Goal: Transaction & Acquisition: Book appointment/travel/reservation

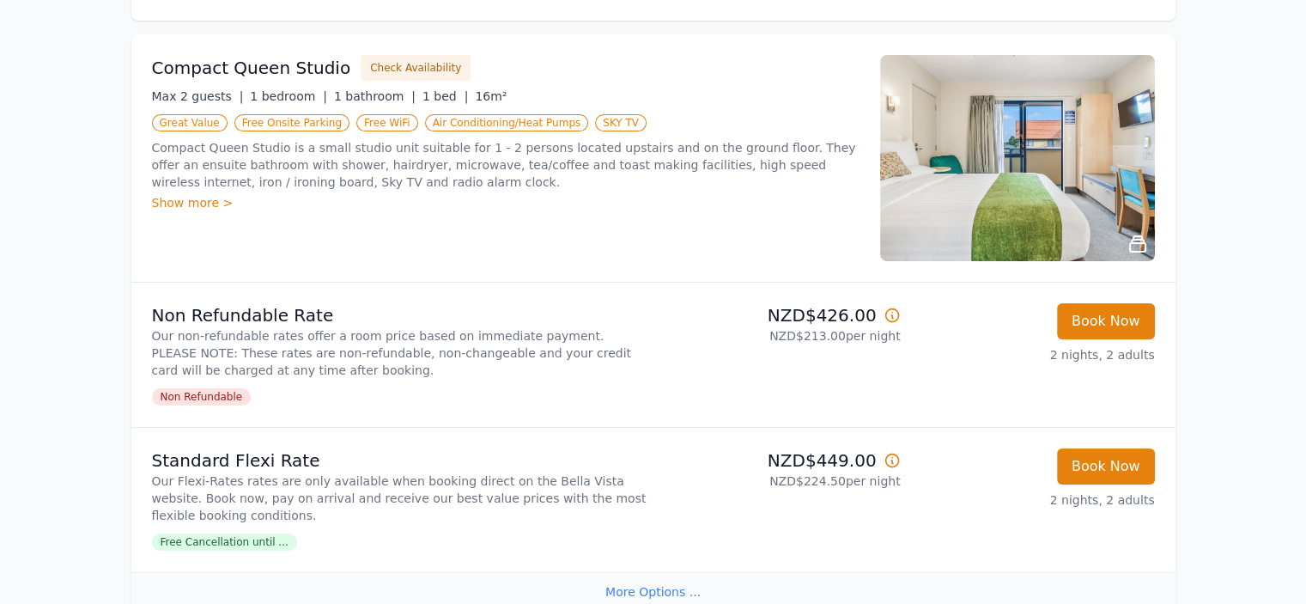
scroll to position [343, 0]
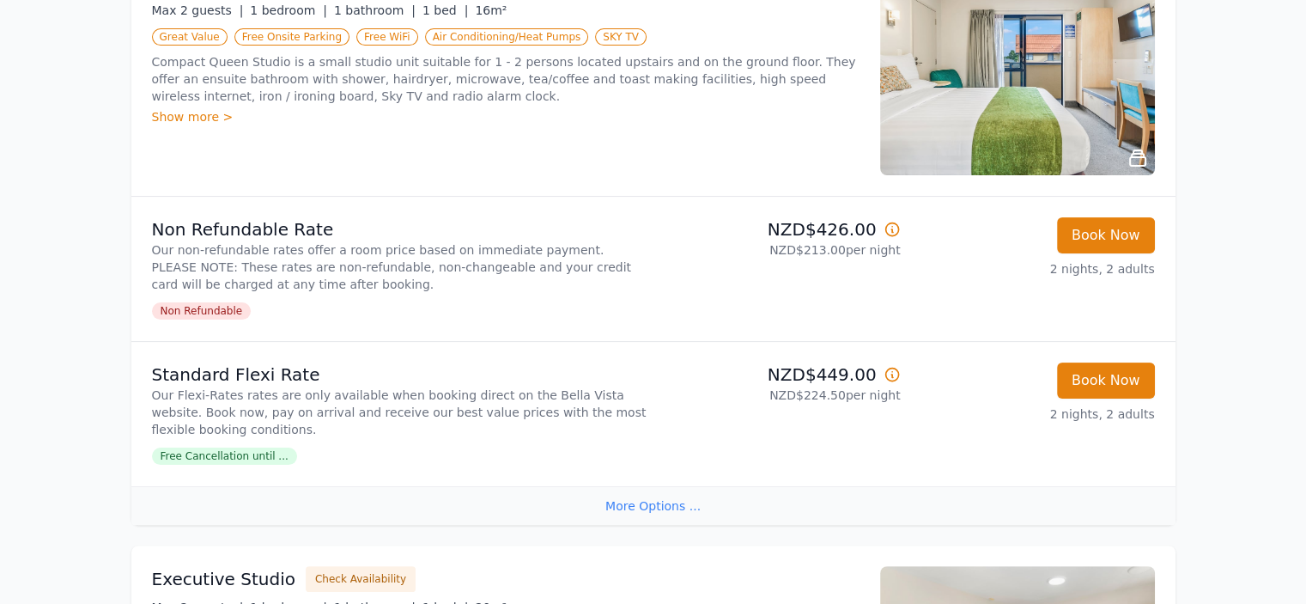
click at [254, 449] on span "Free Cancellation until ..." at bounding box center [224, 455] width 145 height 17
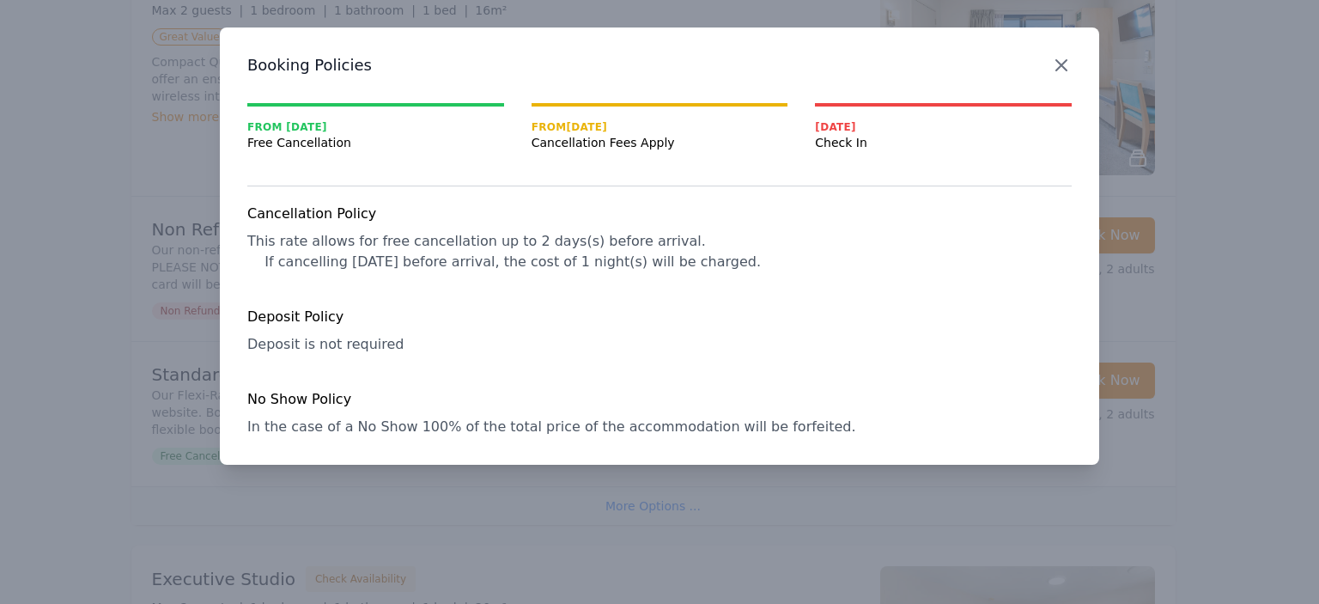
click at [1062, 71] on icon "button" at bounding box center [1061, 65] width 21 height 21
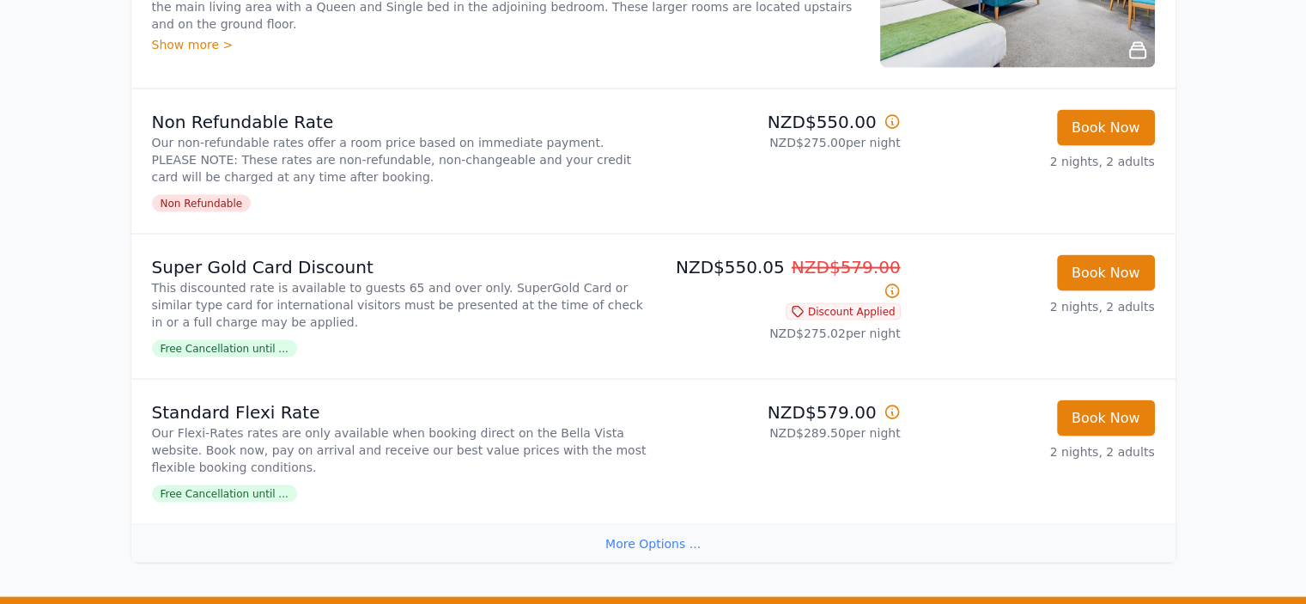
scroll to position [3262, 0]
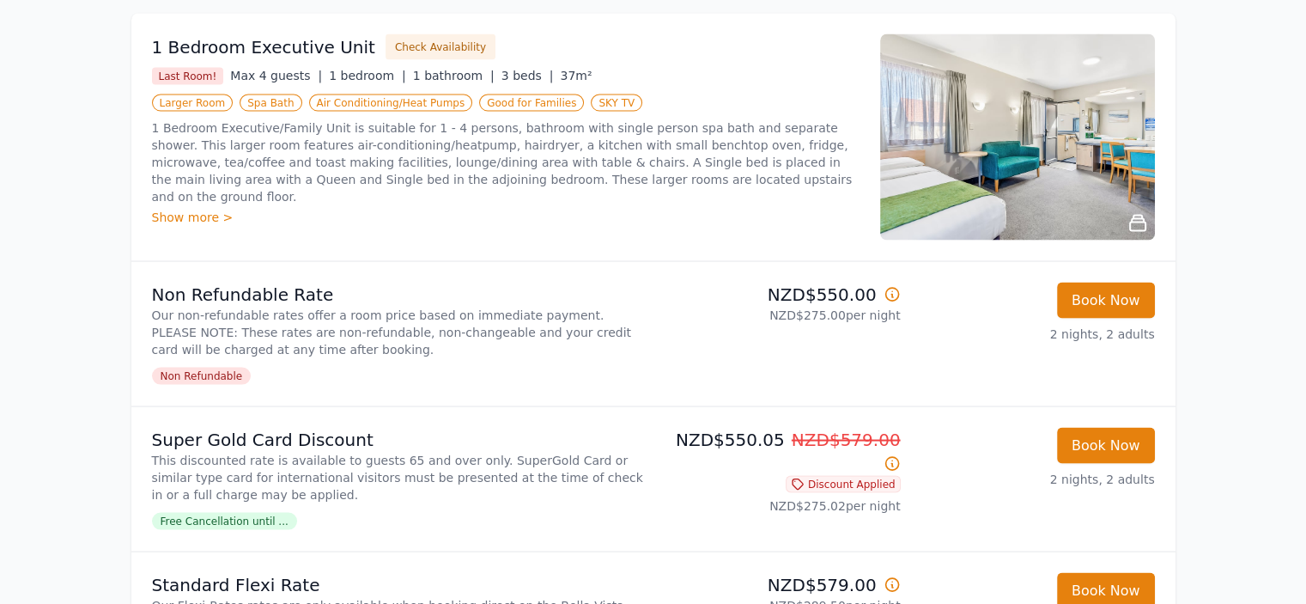
click at [190, 208] on div "Show more >" at bounding box center [505, 216] width 707 height 17
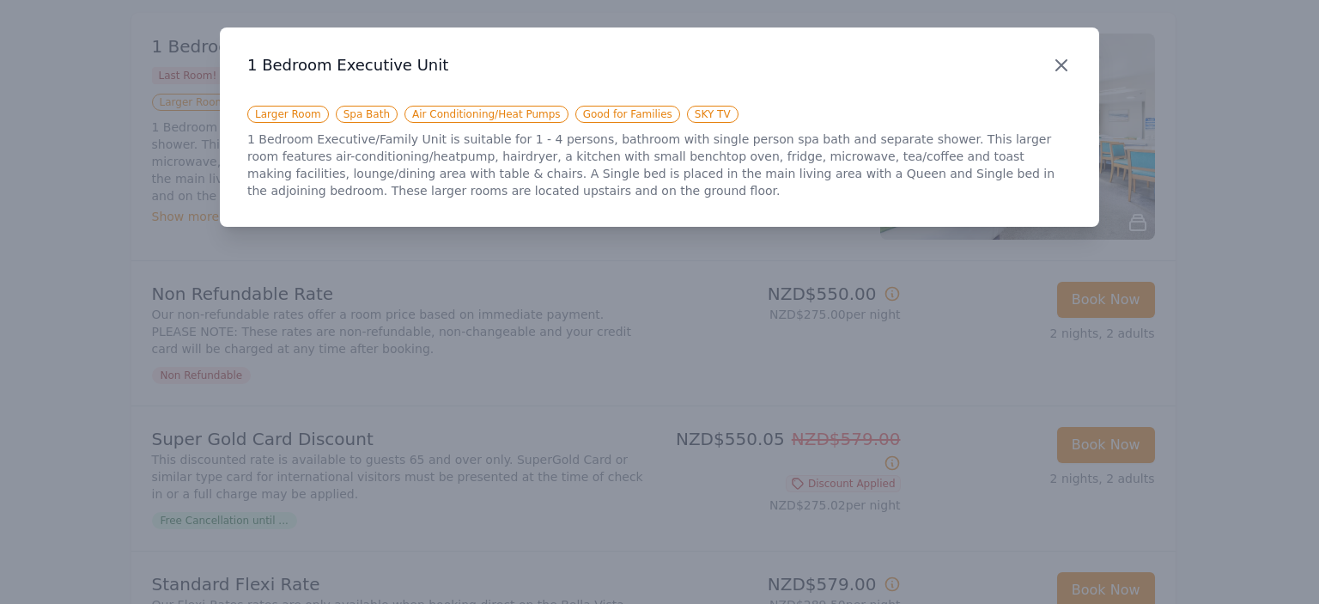
click at [1061, 70] on icon "button" at bounding box center [1061, 65] width 21 height 21
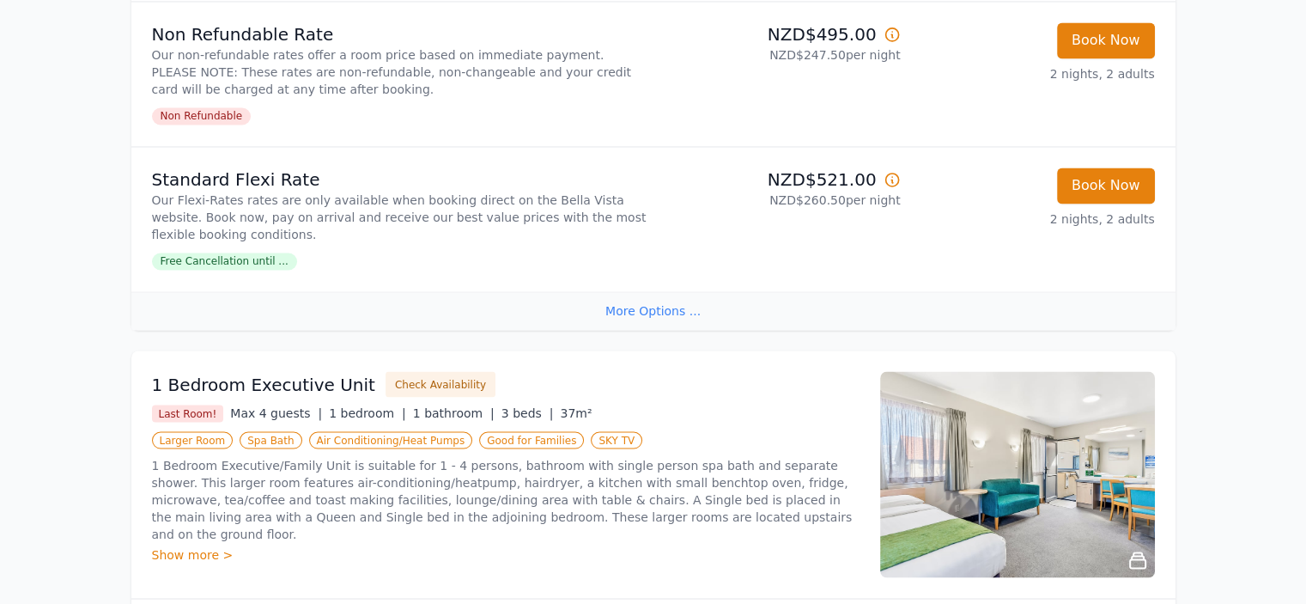
scroll to position [2919, 0]
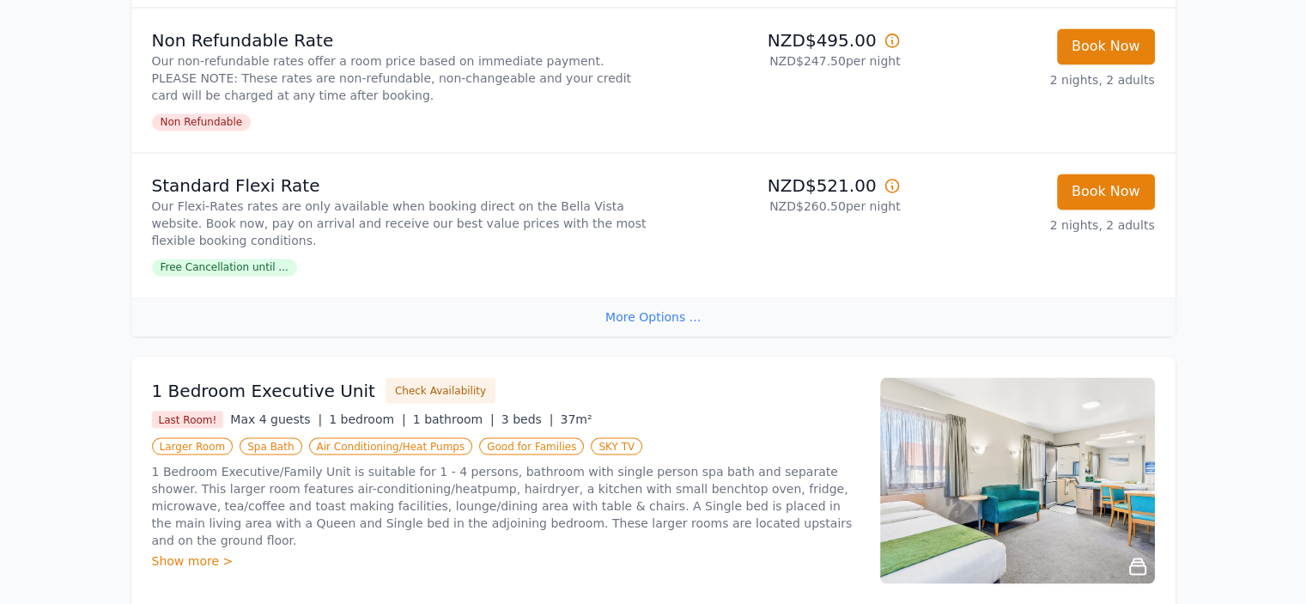
click at [1047, 483] on img at bounding box center [1017, 480] width 275 height 206
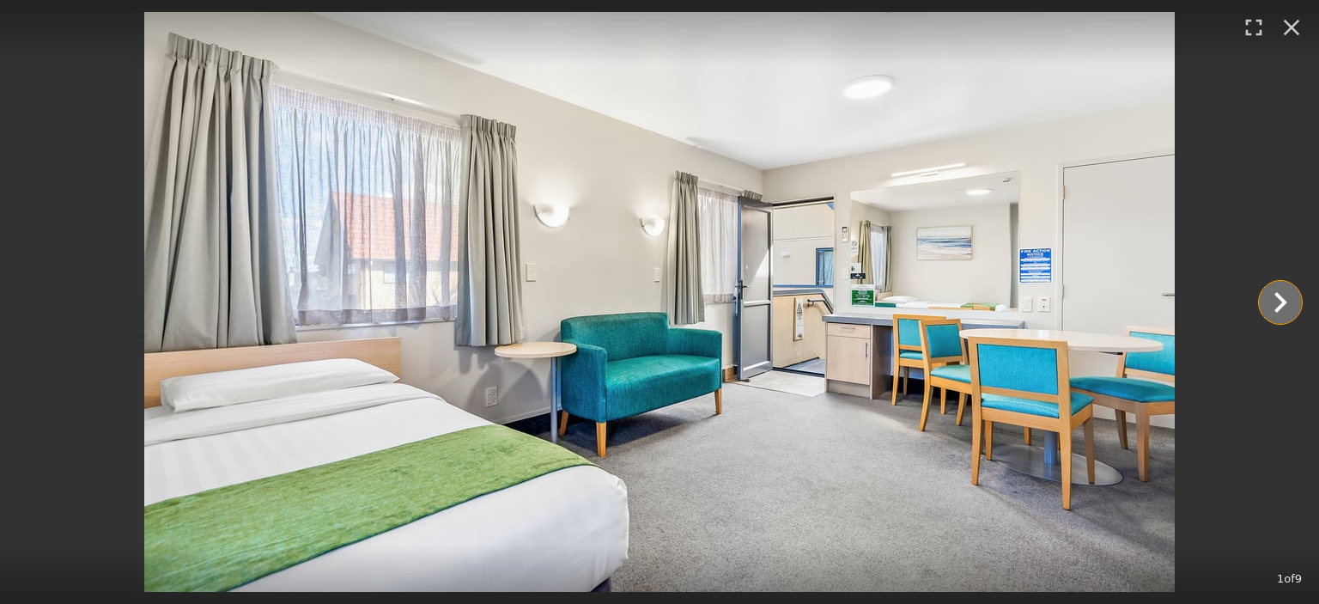
click at [1278, 307] on icon "Show slide 2 of 9" at bounding box center [1280, 302] width 13 height 21
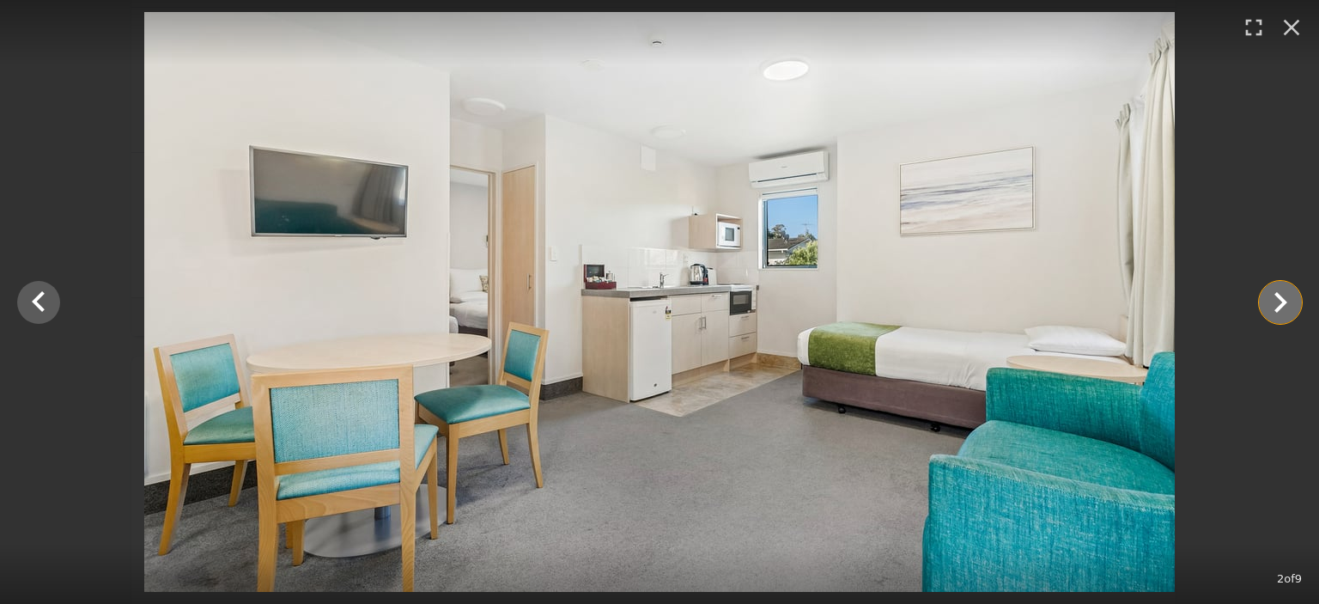
click at [1278, 307] on icon "Show slide 3 of 9" at bounding box center [1280, 302] width 13 height 21
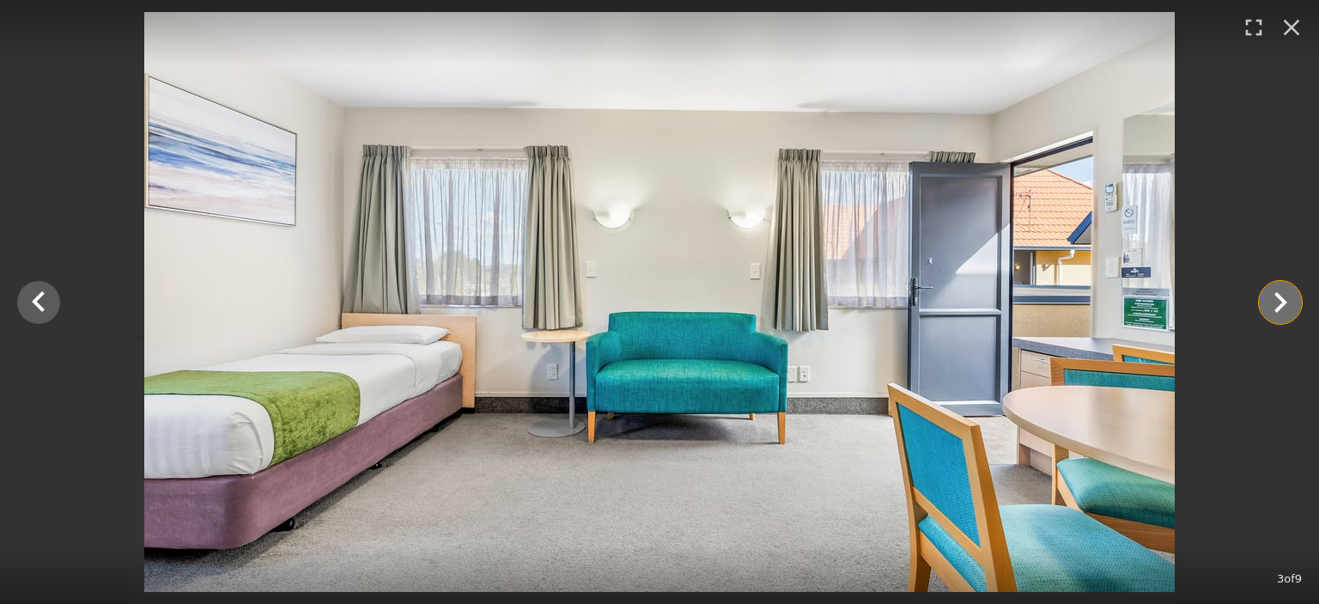
click at [1278, 307] on icon "Show slide 4 of 9" at bounding box center [1280, 302] width 13 height 21
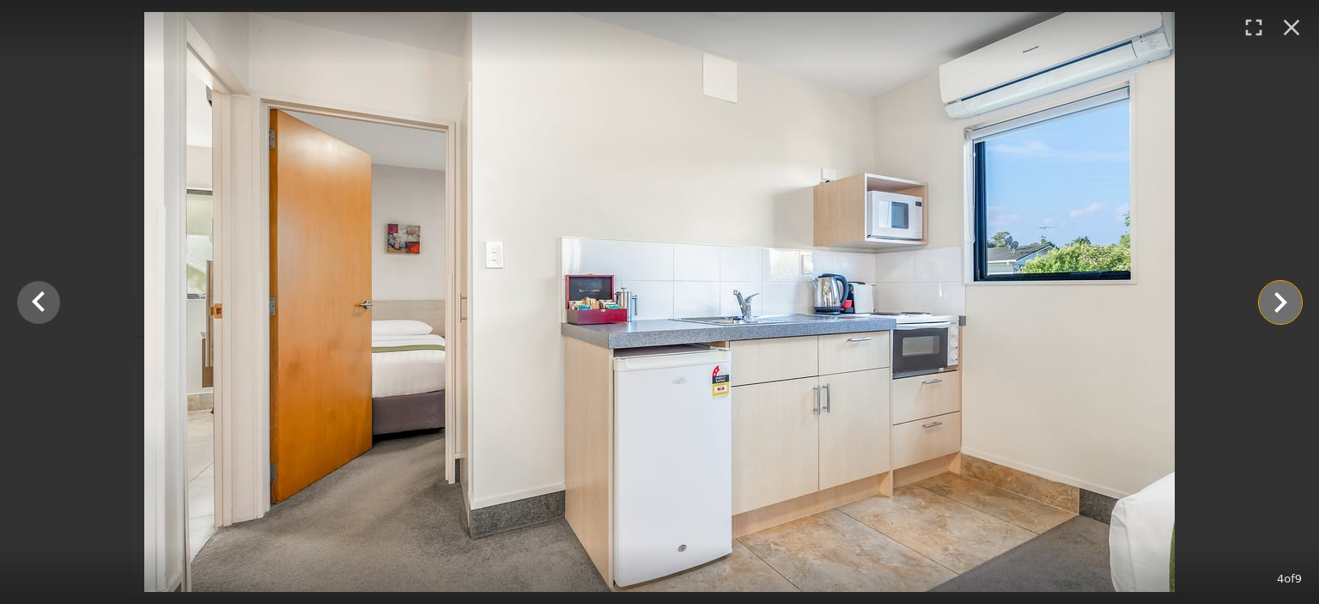
click at [1278, 307] on icon "Show slide 5 of 9" at bounding box center [1280, 302] width 13 height 21
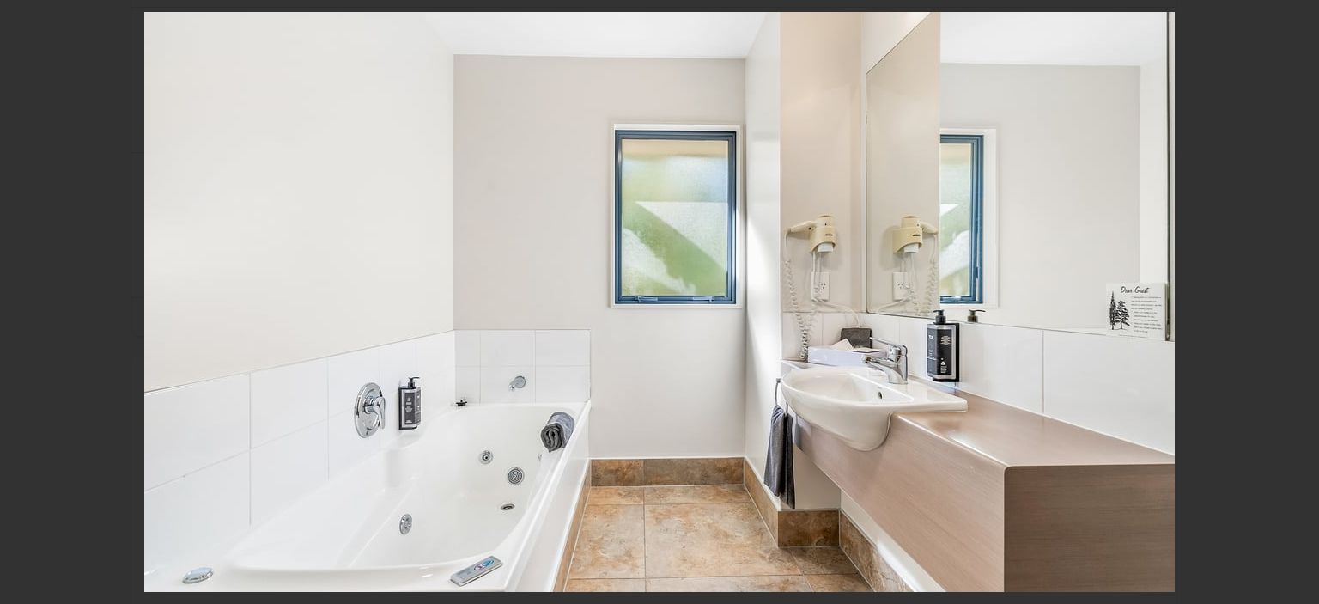
click at [1278, 307] on icon "Show slide 6 of 9" at bounding box center [1280, 302] width 13 height 21
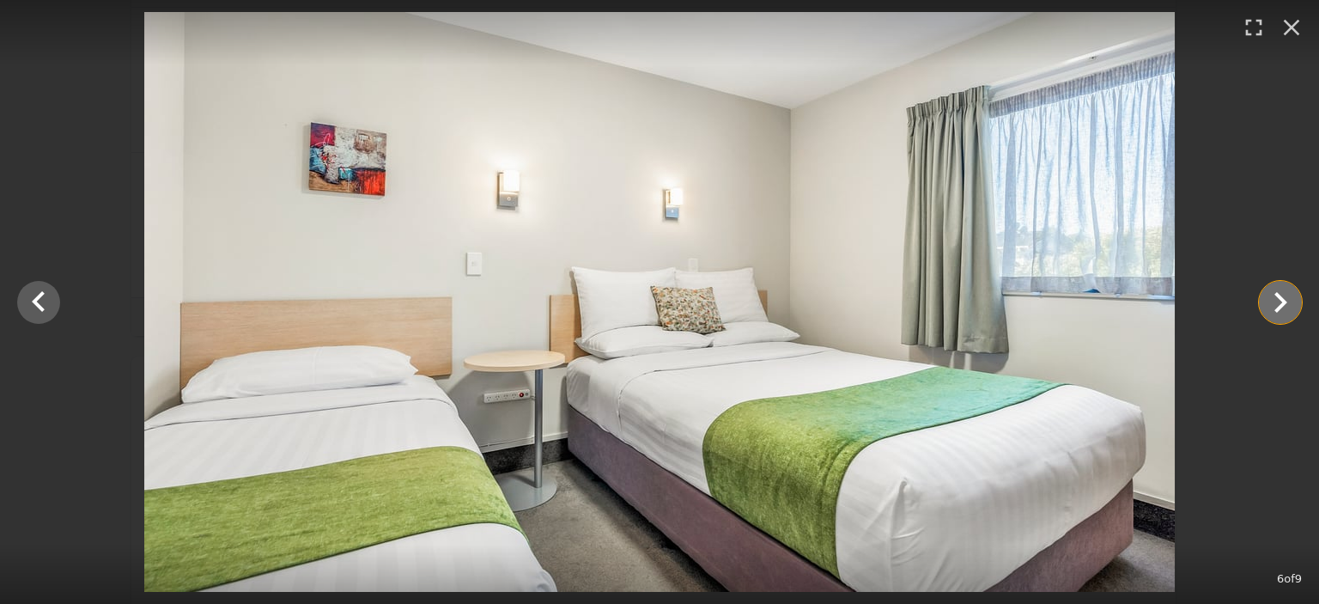
click at [1278, 307] on icon "Show slide 7 of 9" at bounding box center [1280, 302] width 13 height 21
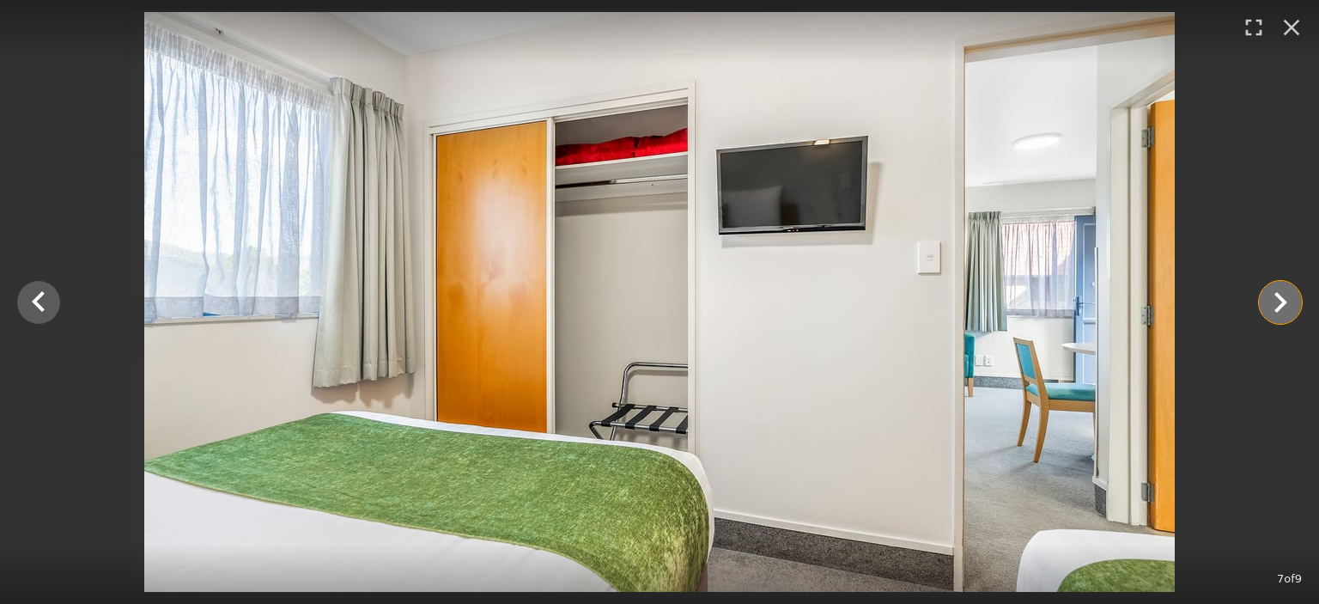
click at [1278, 307] on icon "Show slide 8 of 9" at bounding box center [1280, 302] width 13 height 21
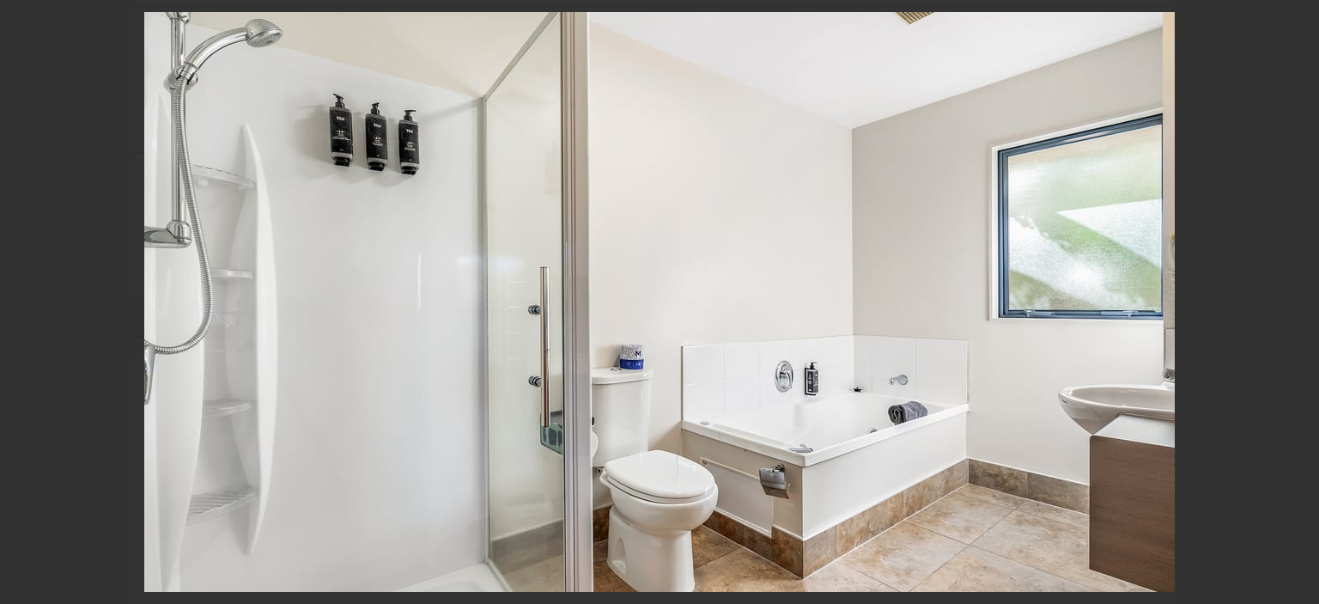
click at [1278, 307] on icon "Show slide 9 of 9" at bounding box center [1280, 302] width 13 height 21
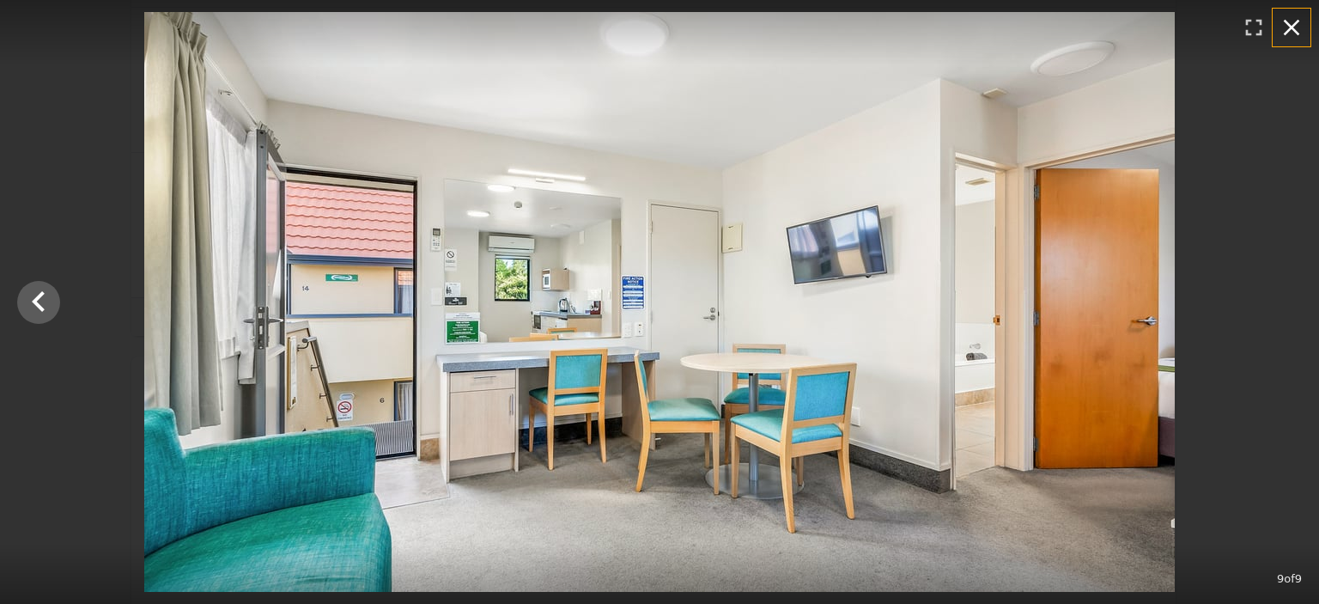
click at [1289, 33] on icon "button" at bounding box center [1291, 27] width 27 height 27
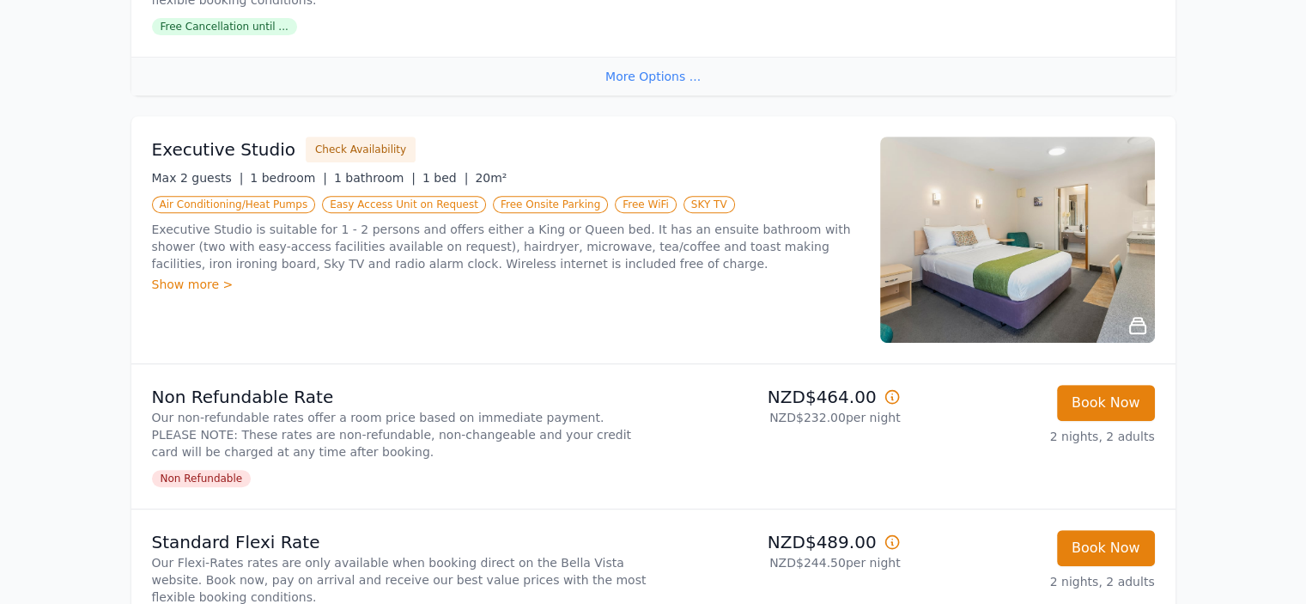
scroll to position [773, 0]
click at [998, 244] on img at bounding box center [1017, 240] width 275 height 206
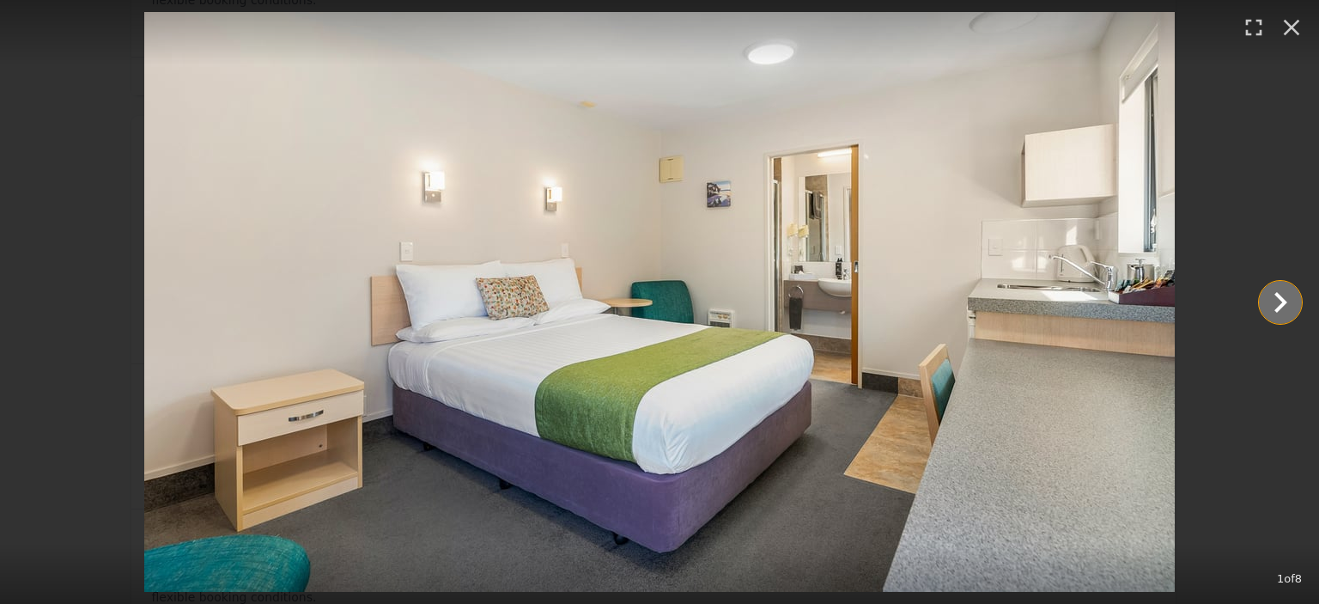
click at [1284, 300] on icon "Show slide 2 of 8" at bounding box center [1280, 302] width 13 height 21
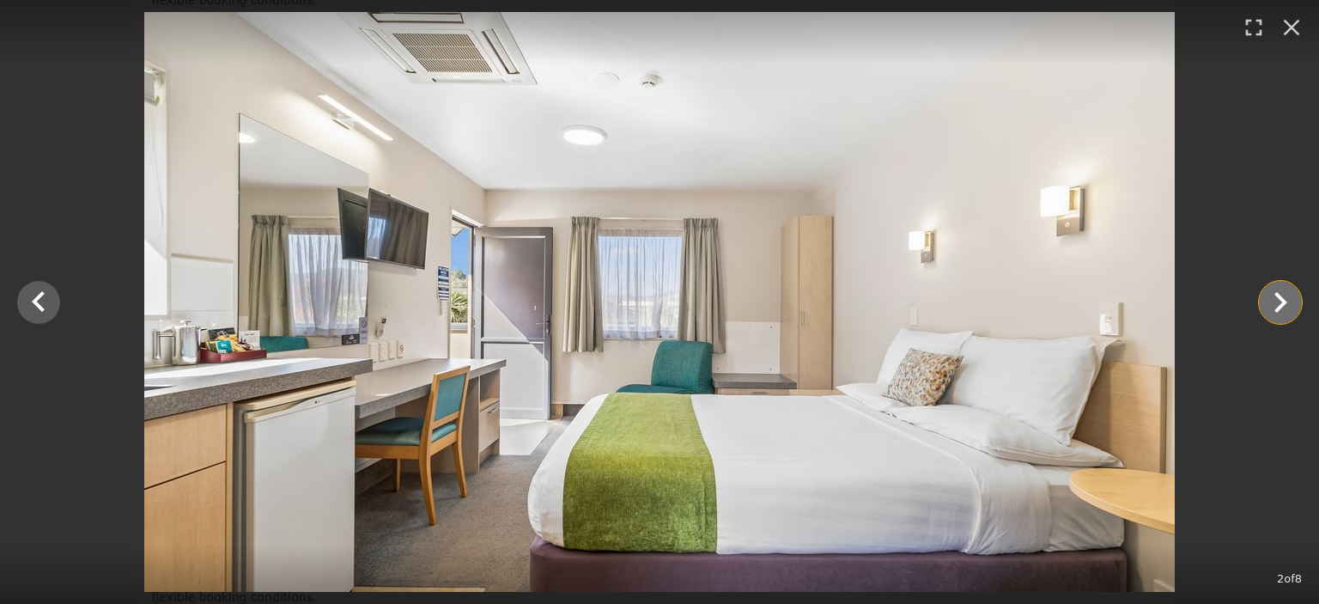
click at [1282, 302] on icon "Show slide 3 of 8" at bounding box center [1280, 302] width 13 height 21
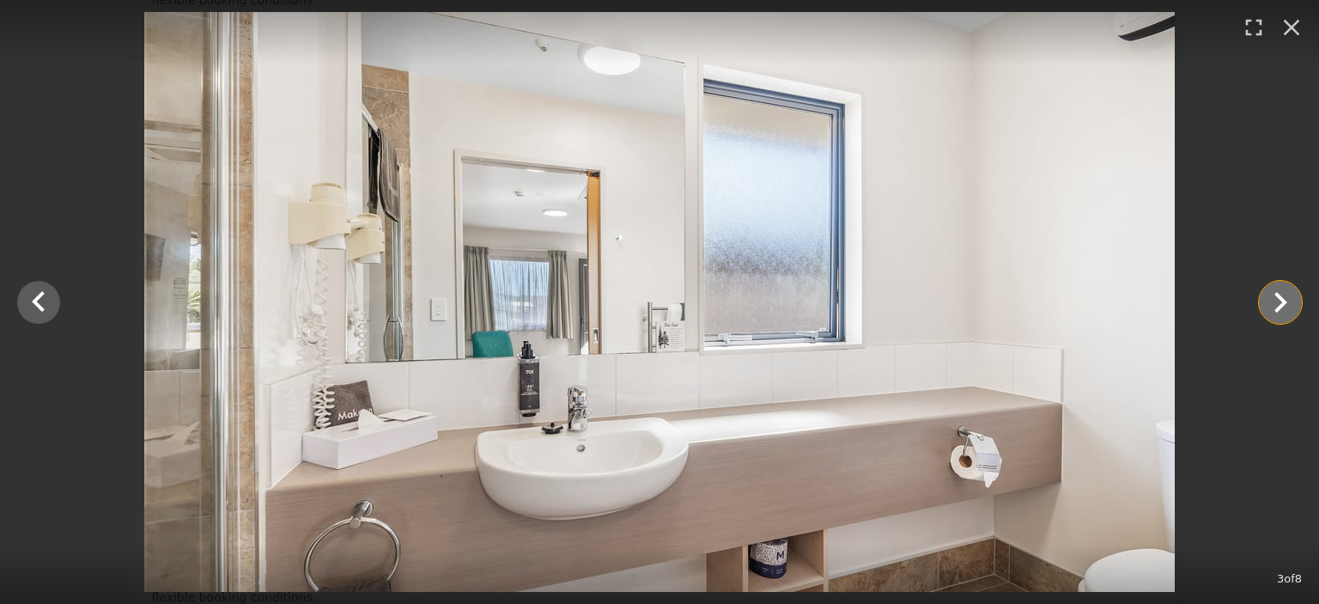
click at [1282, 302] on icon "Show slide 4 of 8" at bounding box center [1280, 302] width 13 height 21
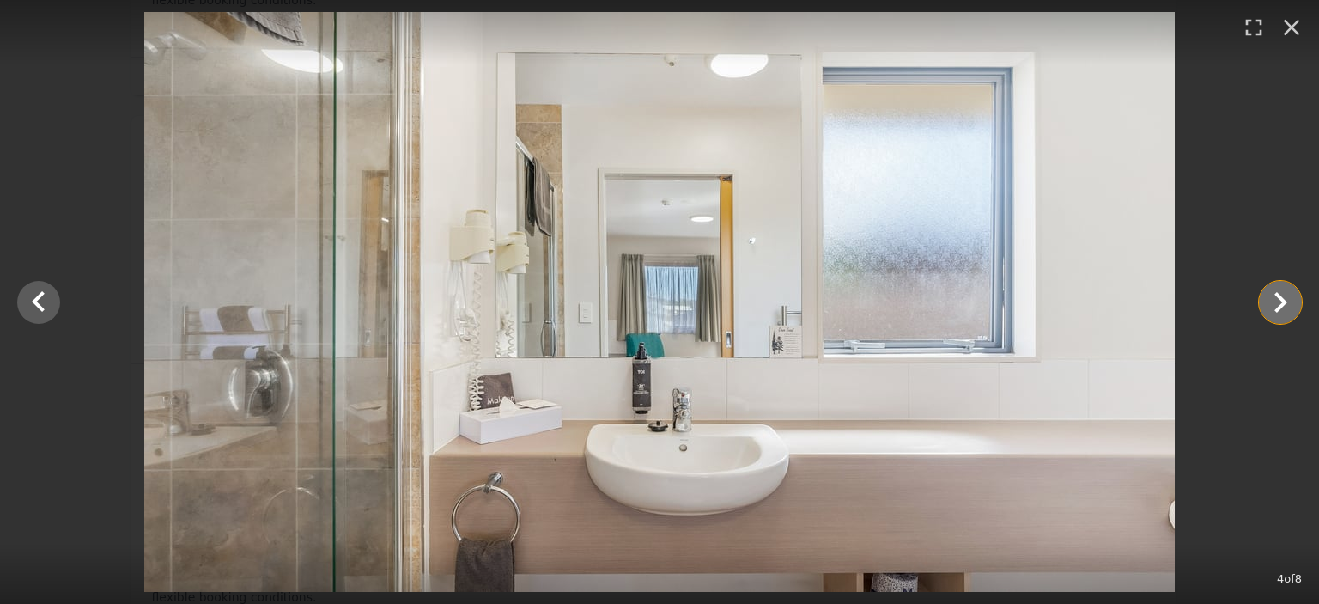
click at [1282, 302] on icon "Show slide 5 of 8" at bounding box center [1280, 302] width 13 height 21
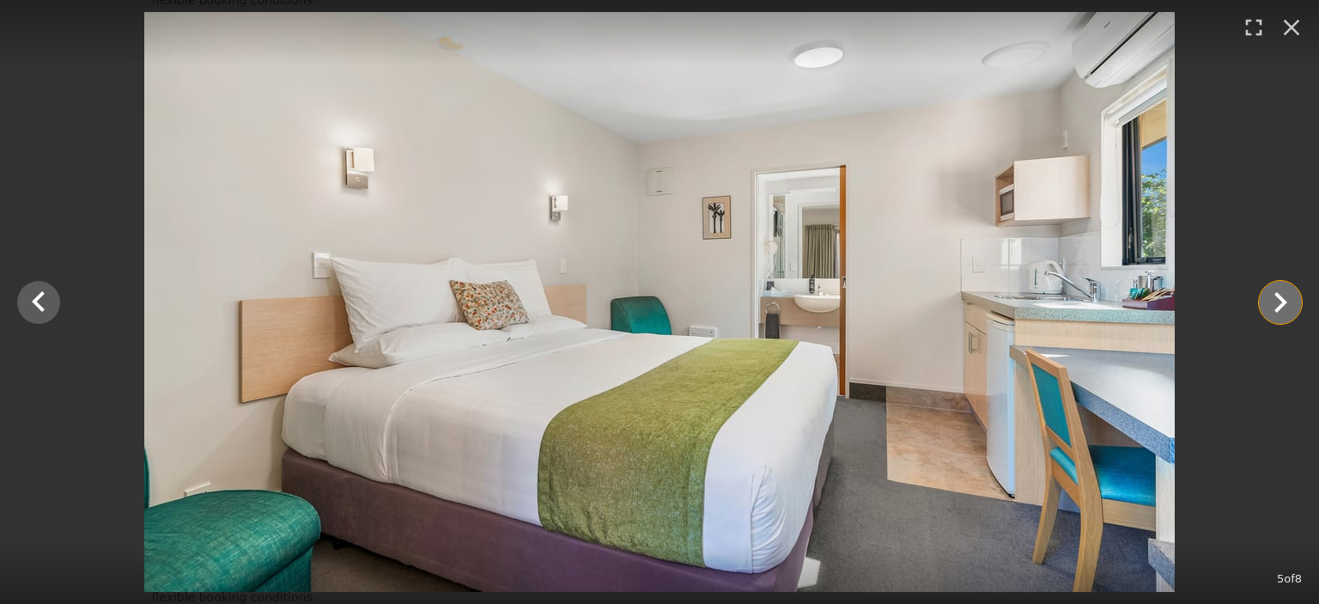
click at [1282, 302] on icon "Show slide 6 of 8" at bounding box center [1280, 302] width 13 height 21
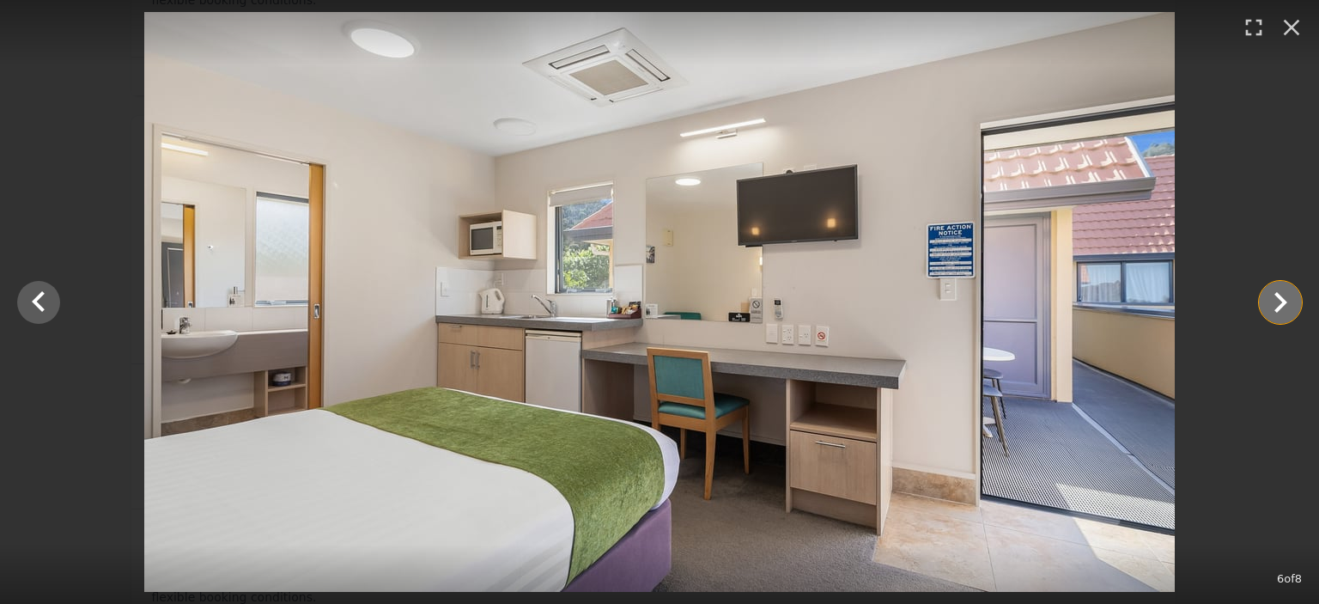
click at [1282, 302] on icon "Show slide 7 of 8" at bounding box center [1280, 302] width 13 height 21
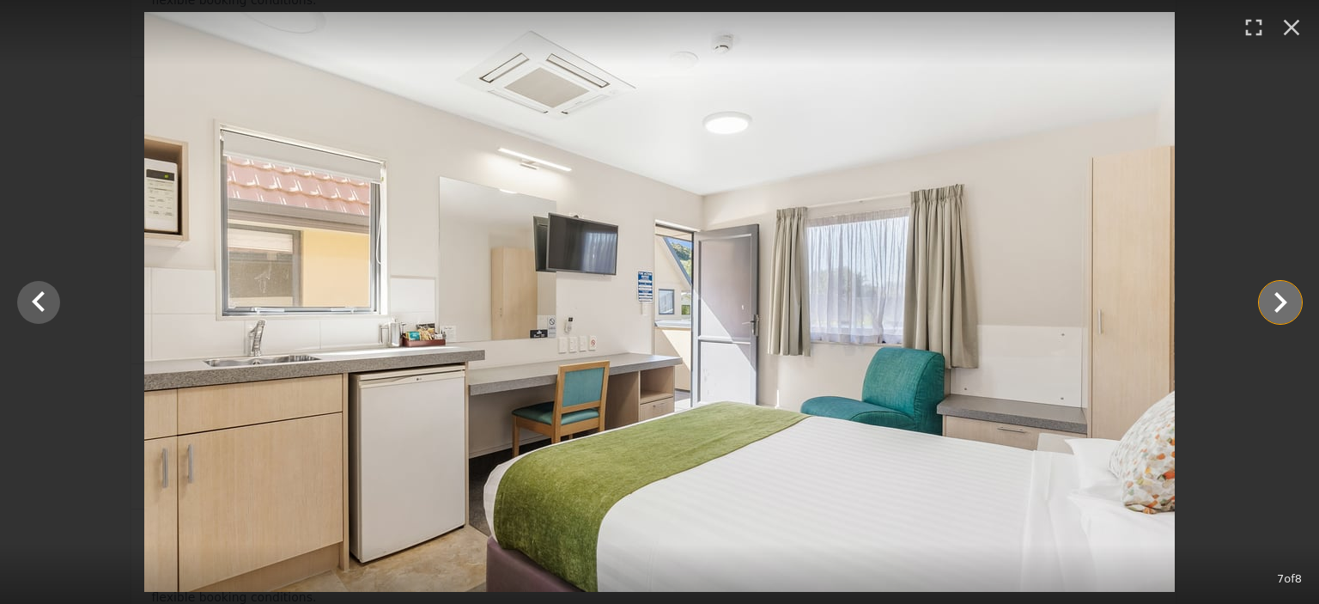
click at [1282, 302] on icon "Show slide 8 of 8" at bounding box center [1280, 302] width 13 height 21
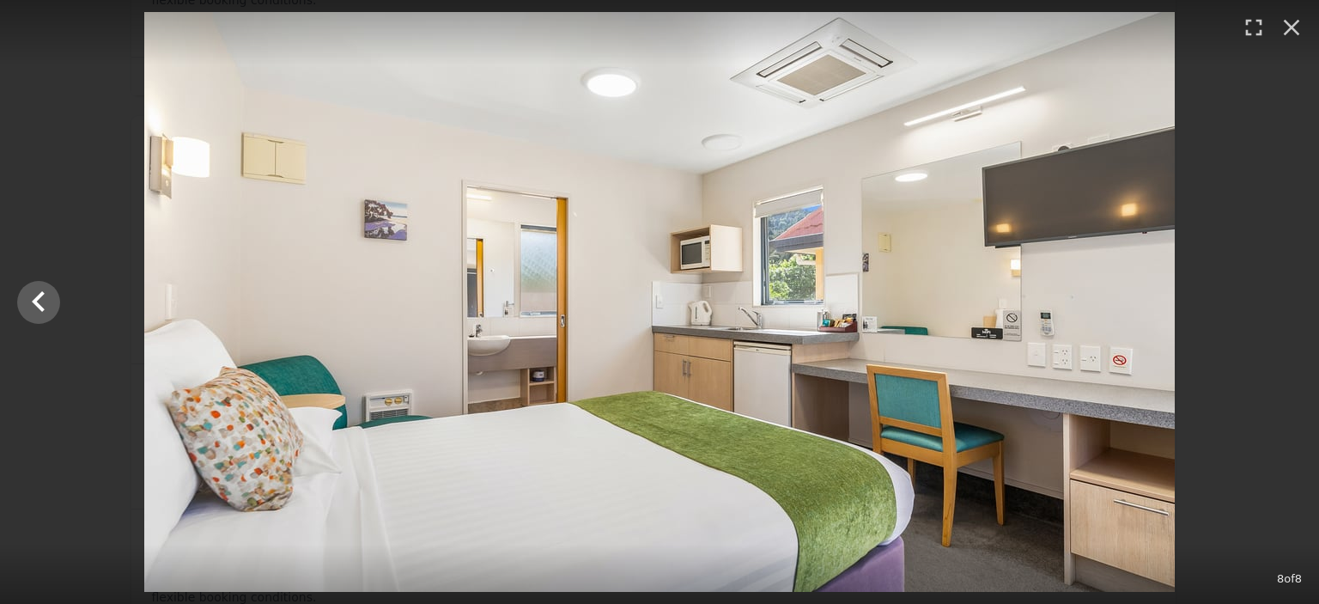
click at [1282, 302] on div at bounding box center [659, 302] width 1319 height 580
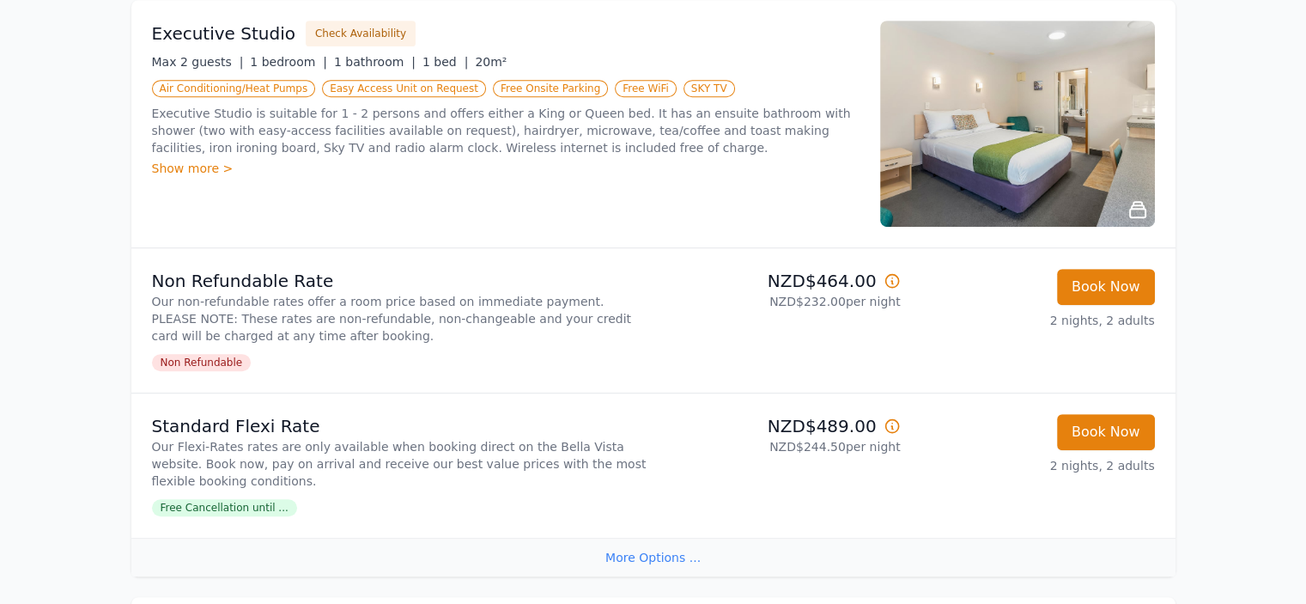
scroll to position [859, 0]
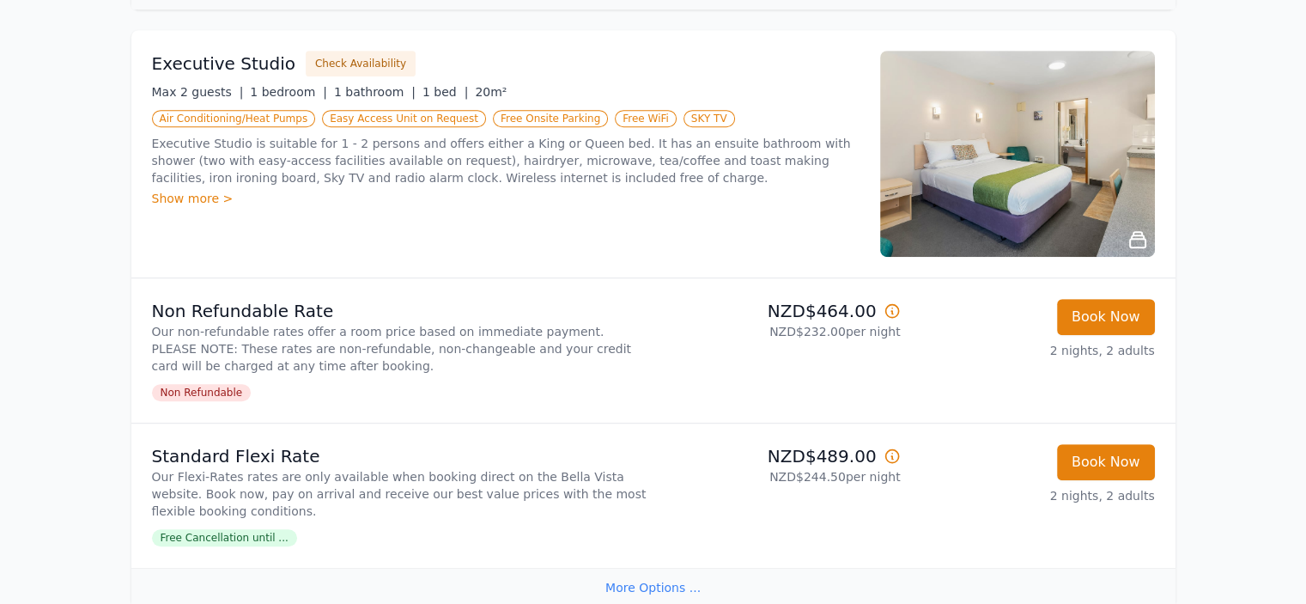
click at [1029, 149] on img at bounding box center [1017, 154] width 275 height 206
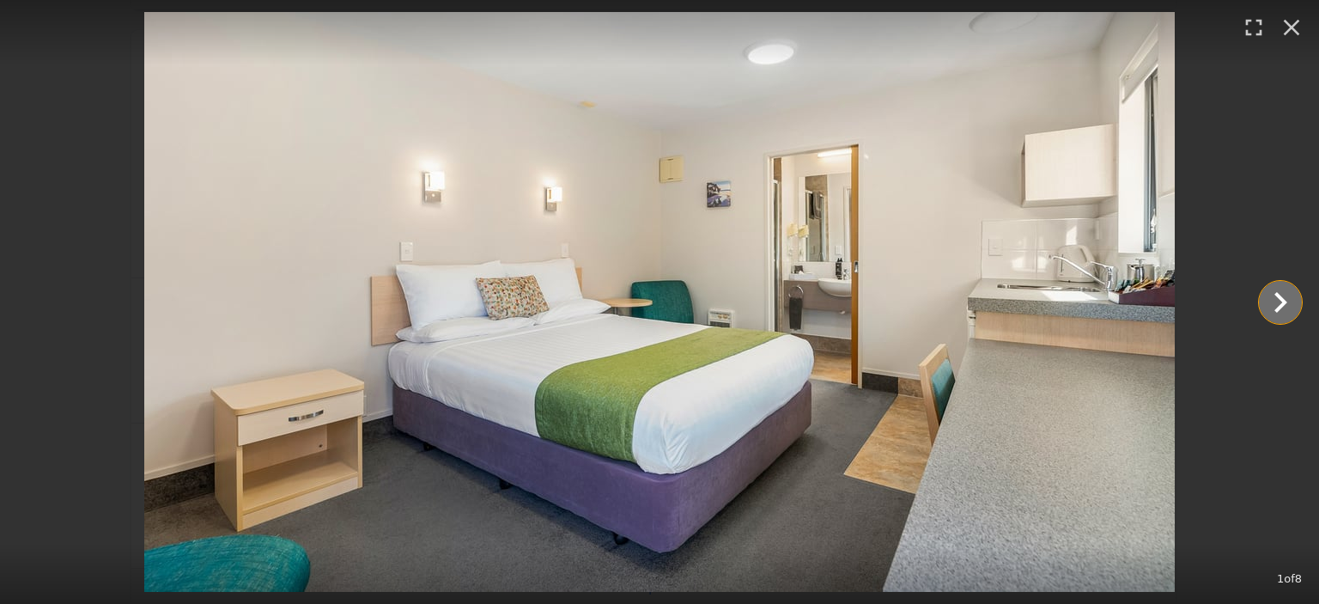
click at [1274, 298] on icon "Show slide 2 of 8" at bounding box center [1279, 302] width 41 height 41
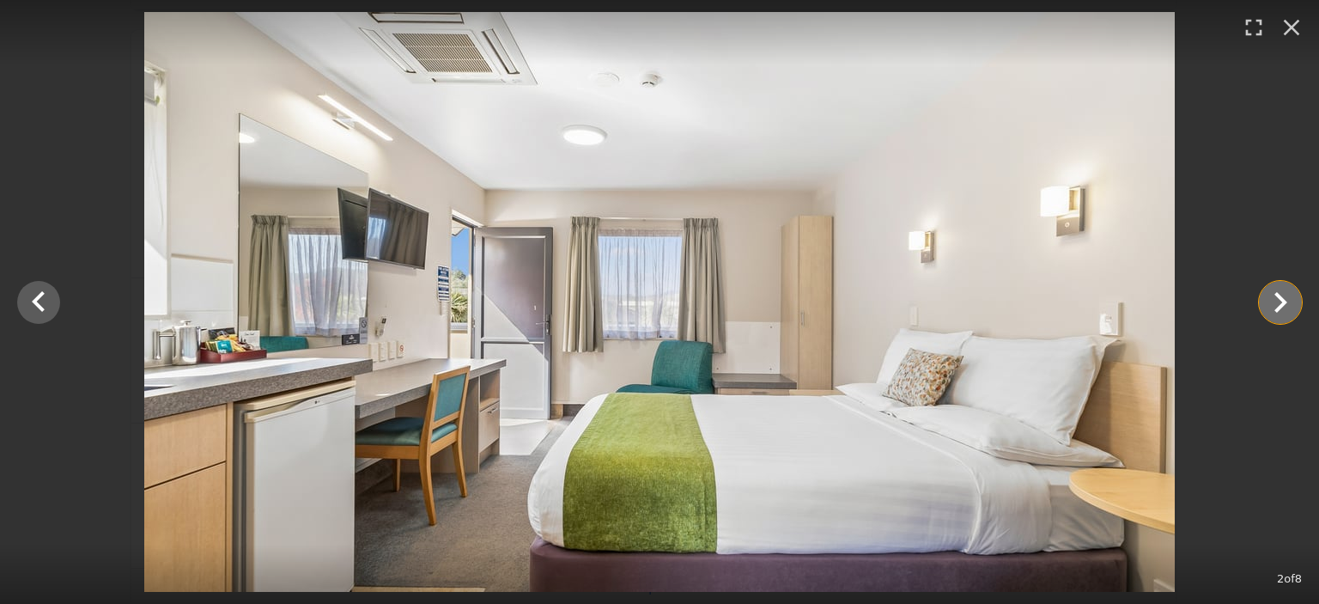
click at [1274, 298] on icon "Show slide 3 of 8" at bounding box center [1279, 302] width 41 height 41
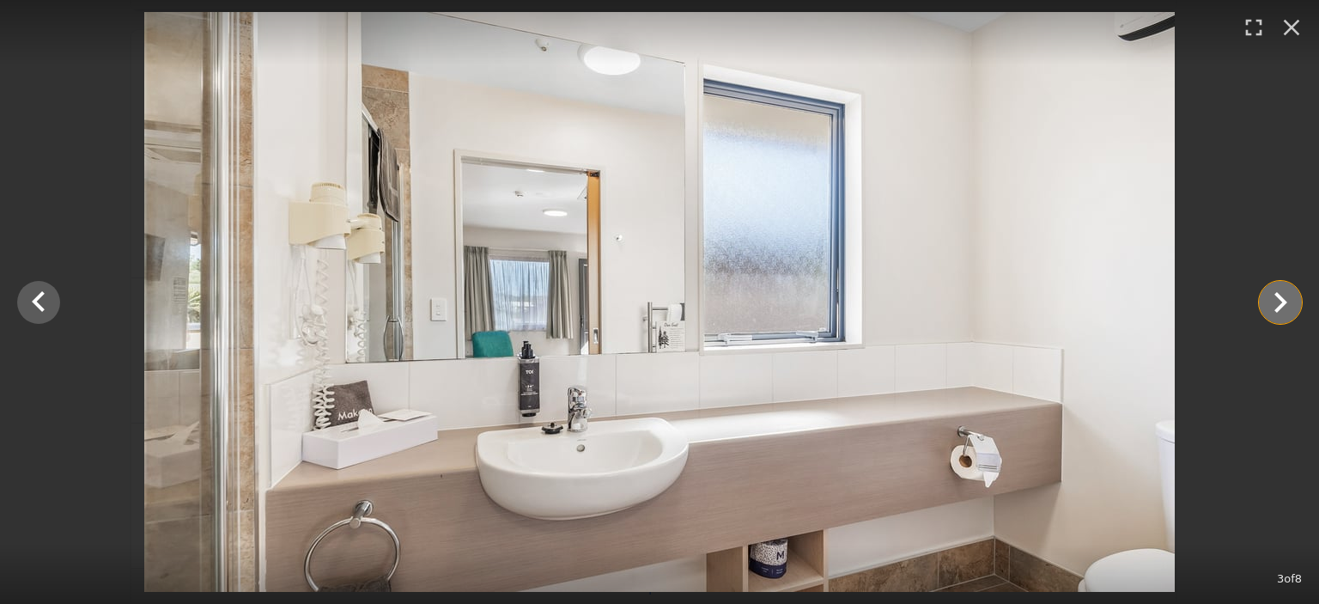
click at [1274, 298] on icon "Show slide 4 of 8" at bounding box center [1279, 302] width 41 height 41
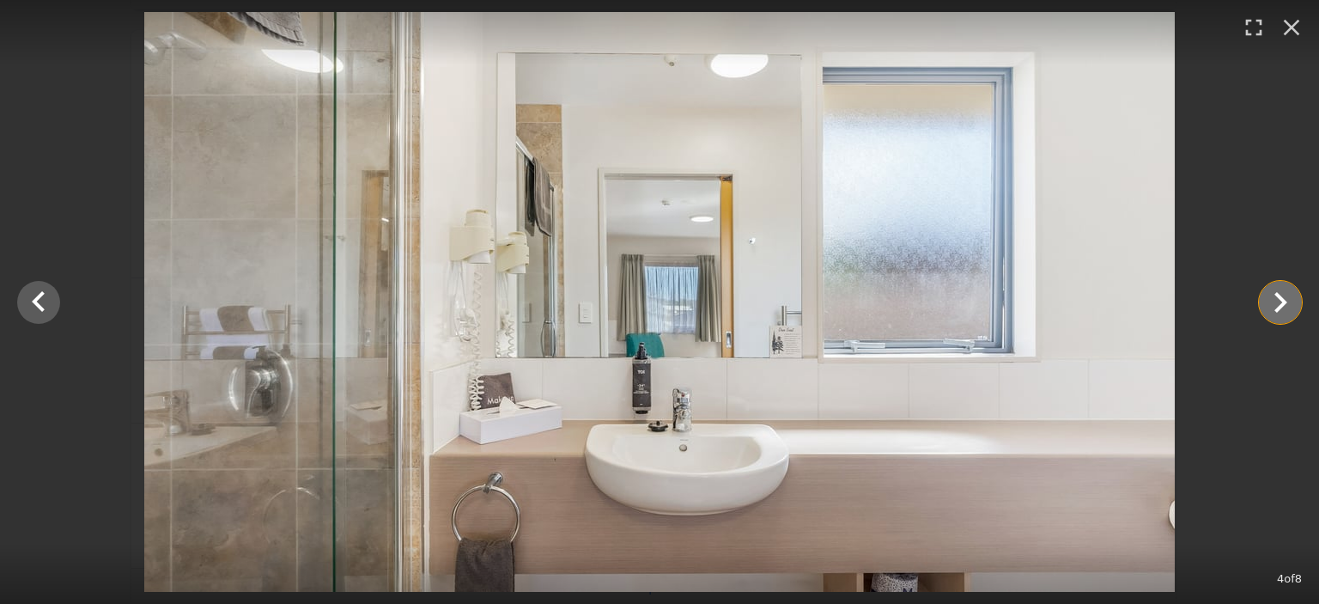
click at [1274, 298] on icon "Show slide 5 of 8" at bounding box center [1279, 302] width 41 height 41
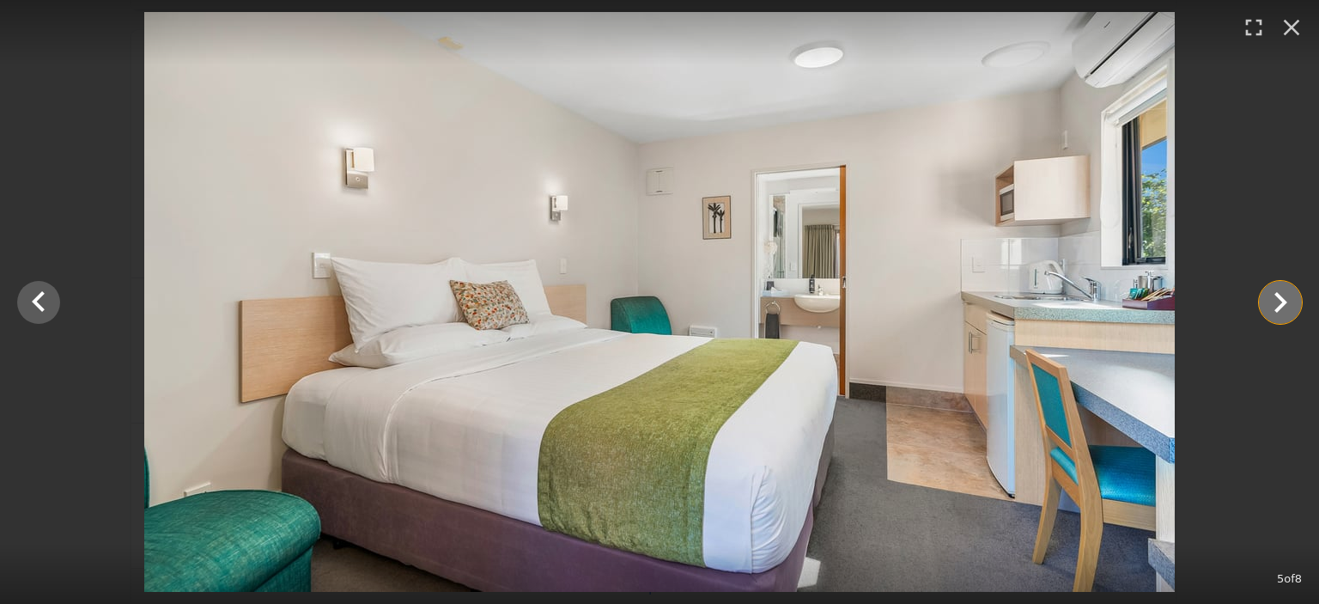
click at [1274, 298] on icon "Show slide 6 of 8" at bounding box center [1279, 302] width 41 height 41
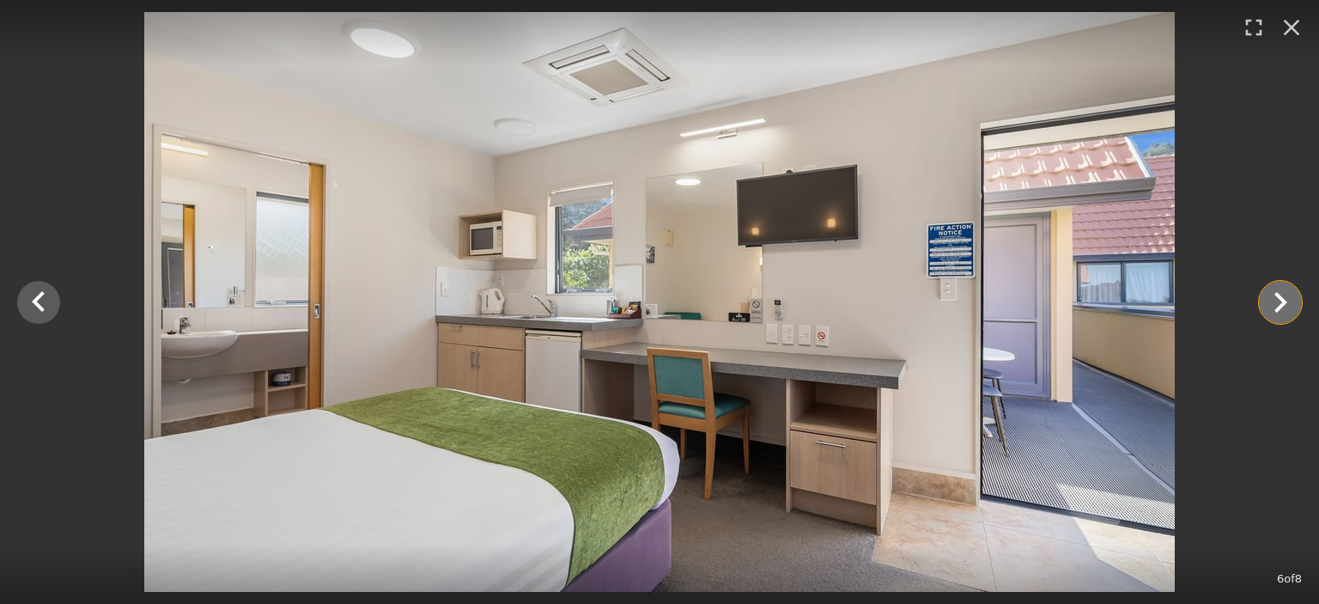
click at [1274, 298] on icon "Show slide 7 of 8" at bounding box center [1279, 302] width 41 height 41
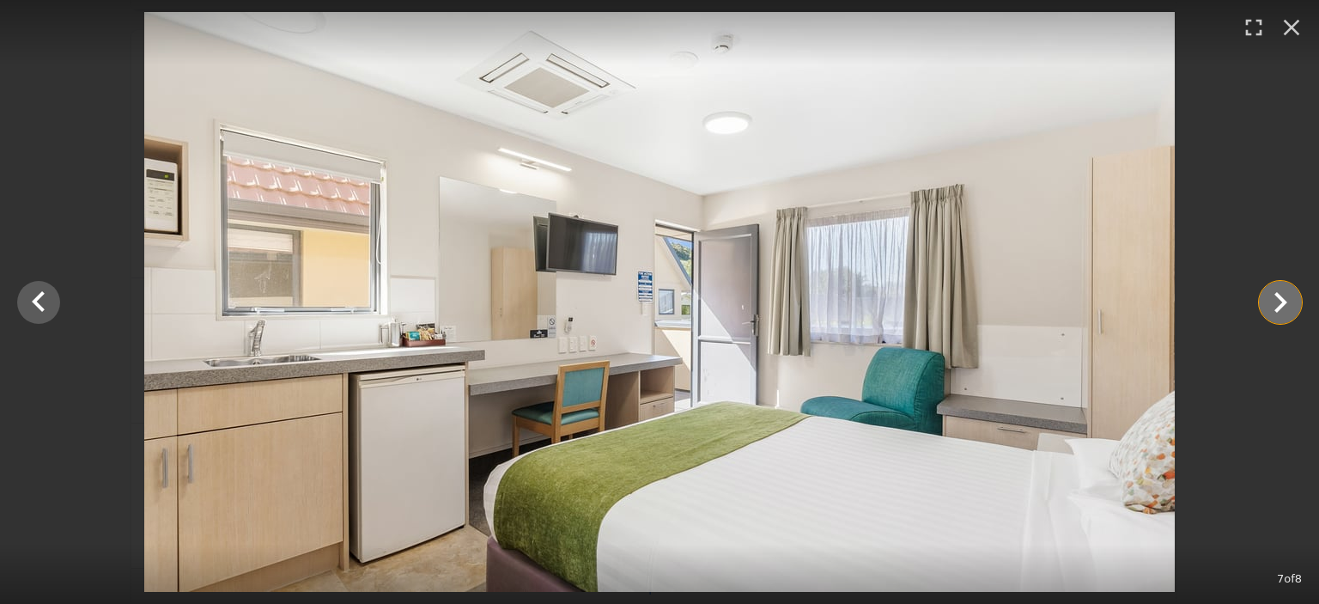
click at [1274, 298] on icon "Show slide 8 of 8" at bounding box center [1279, 302] width 41 height 41
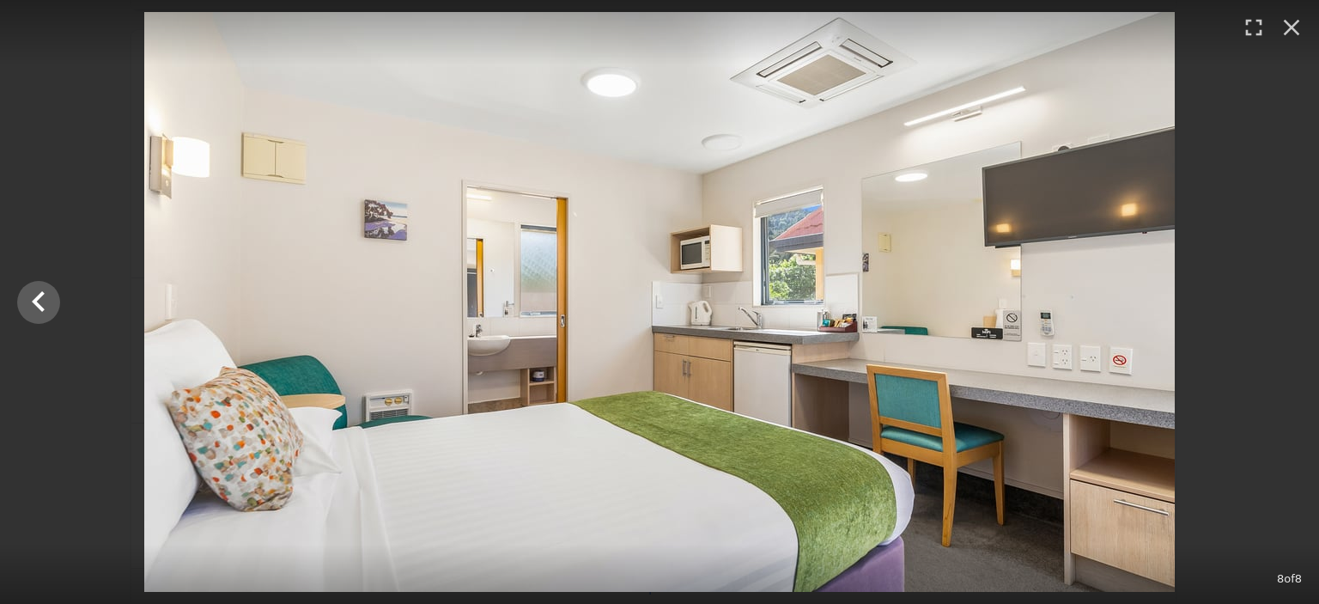
click at [1274, 298] on div at bounding box center [659, 302] width 1319 height 580
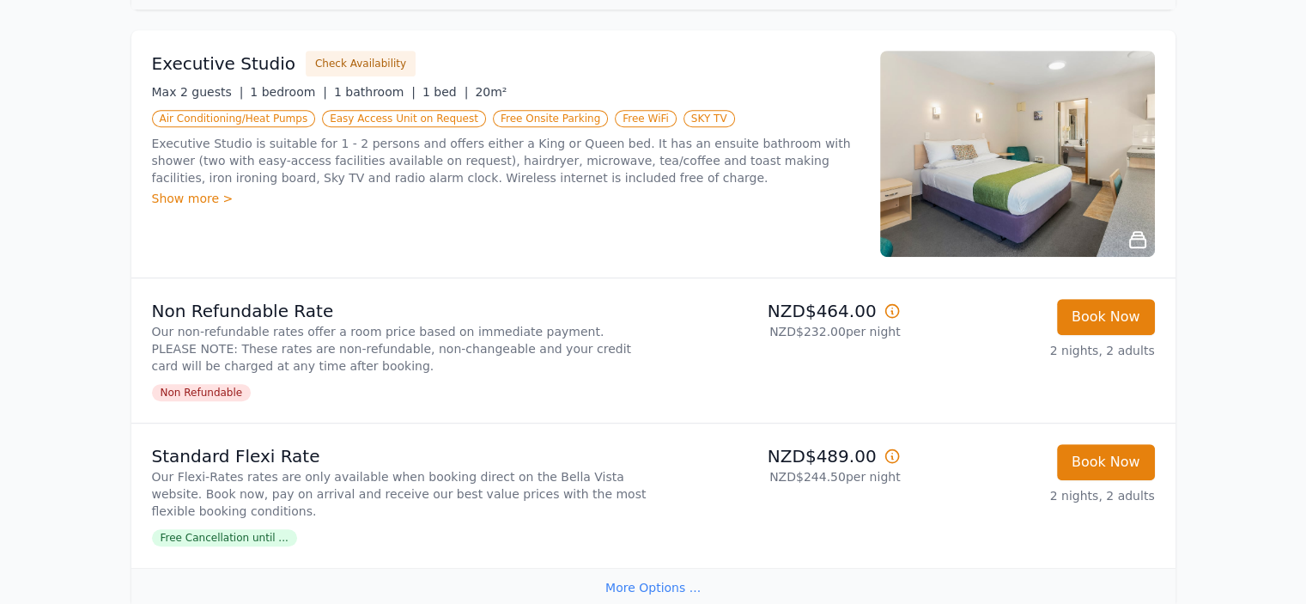
click at [960, 184] on img at bounding box center [1017, 154] width 275 height 206
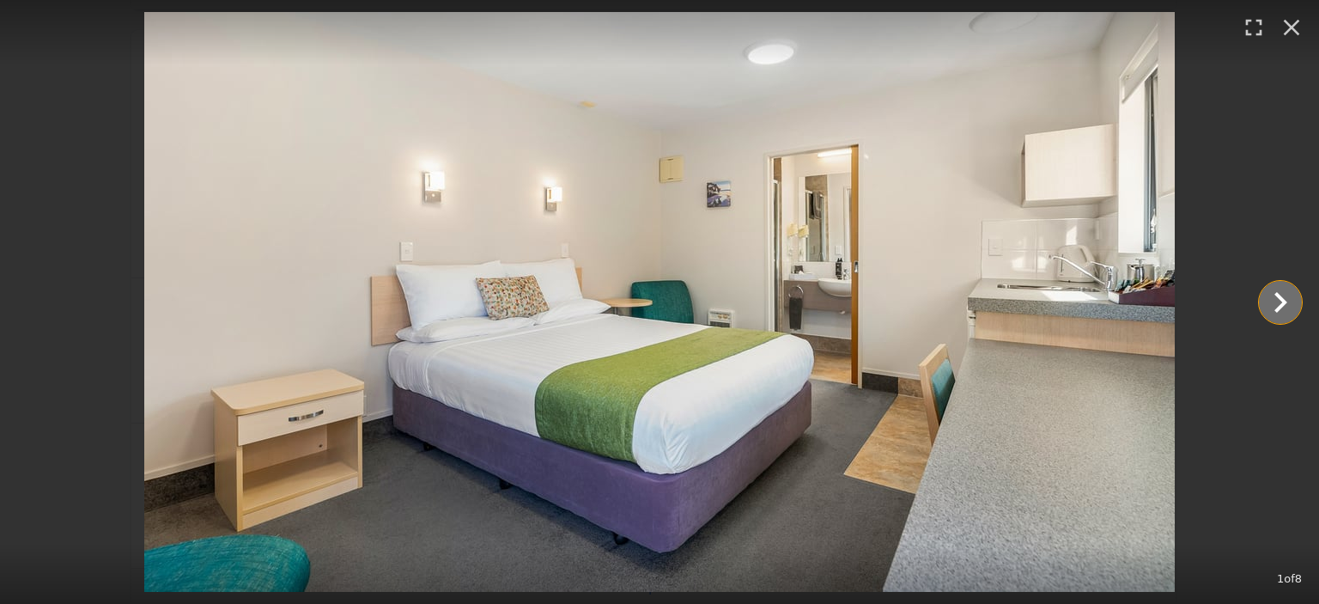
click at [1286, 307] on icon "Show slide 2 of 8" at bounding box center [1279, 302] width 41 height 41
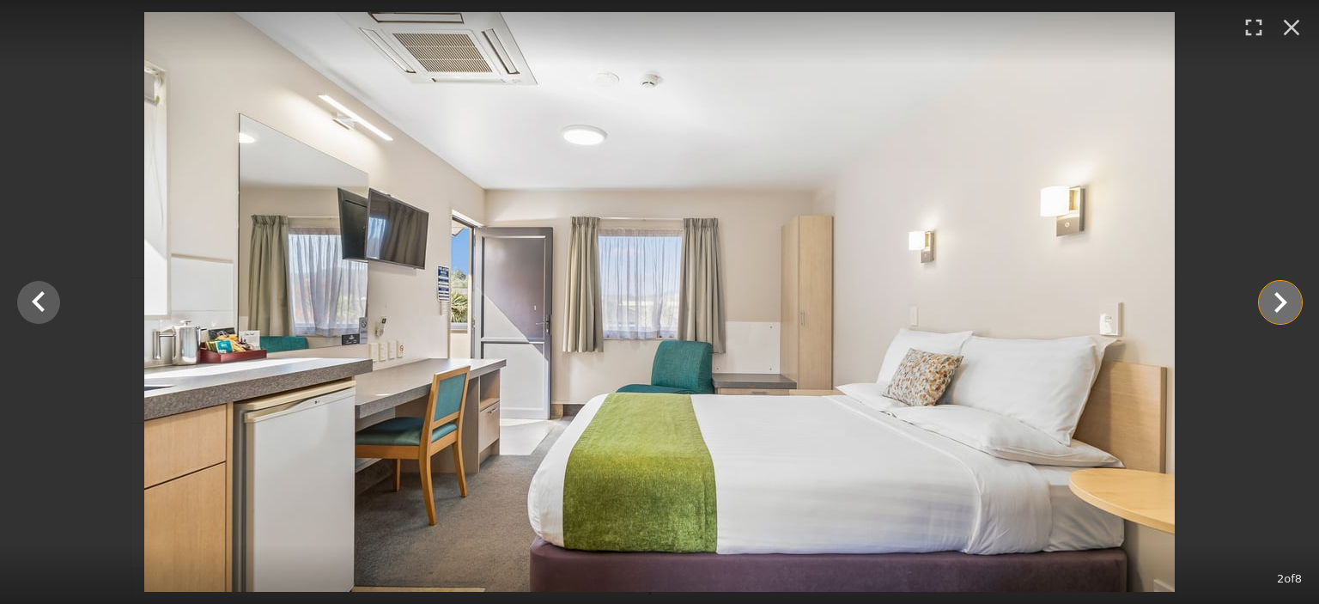
click at [1278, 298] on icon "Show slide 3 of 8" at bounding box center [1280, 302] width 13 height 21
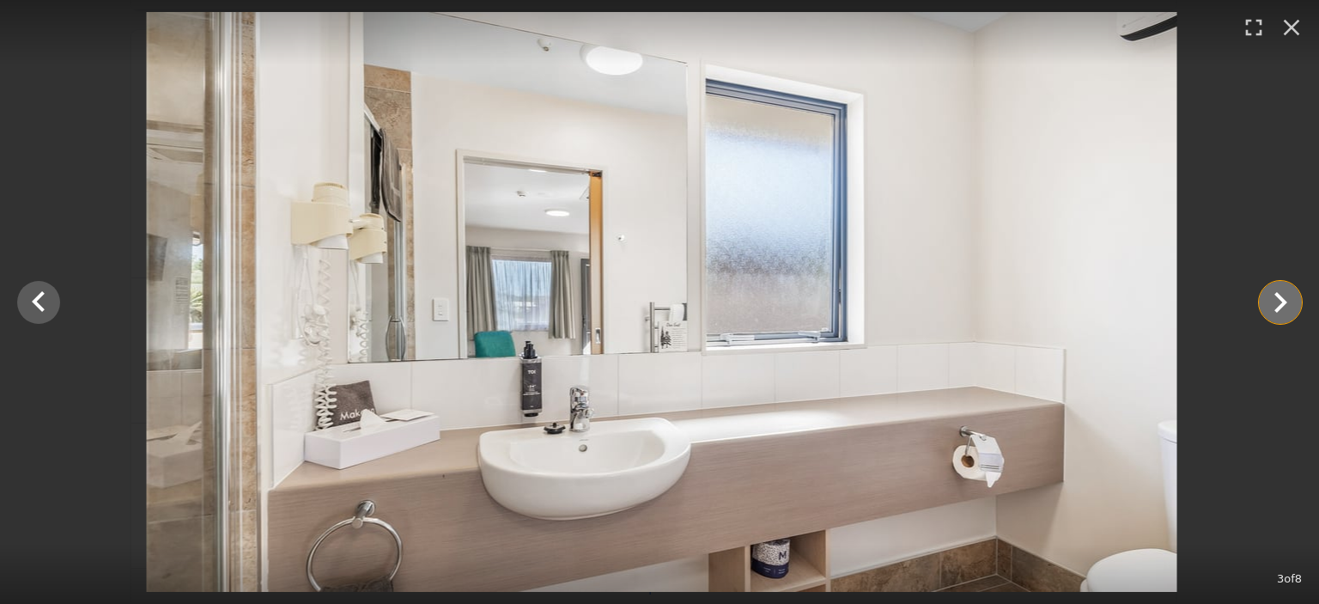
click at [1278, 298] on icon "Show slide 4 of 8" at bounding box center [1280, 302] width 13 height 21
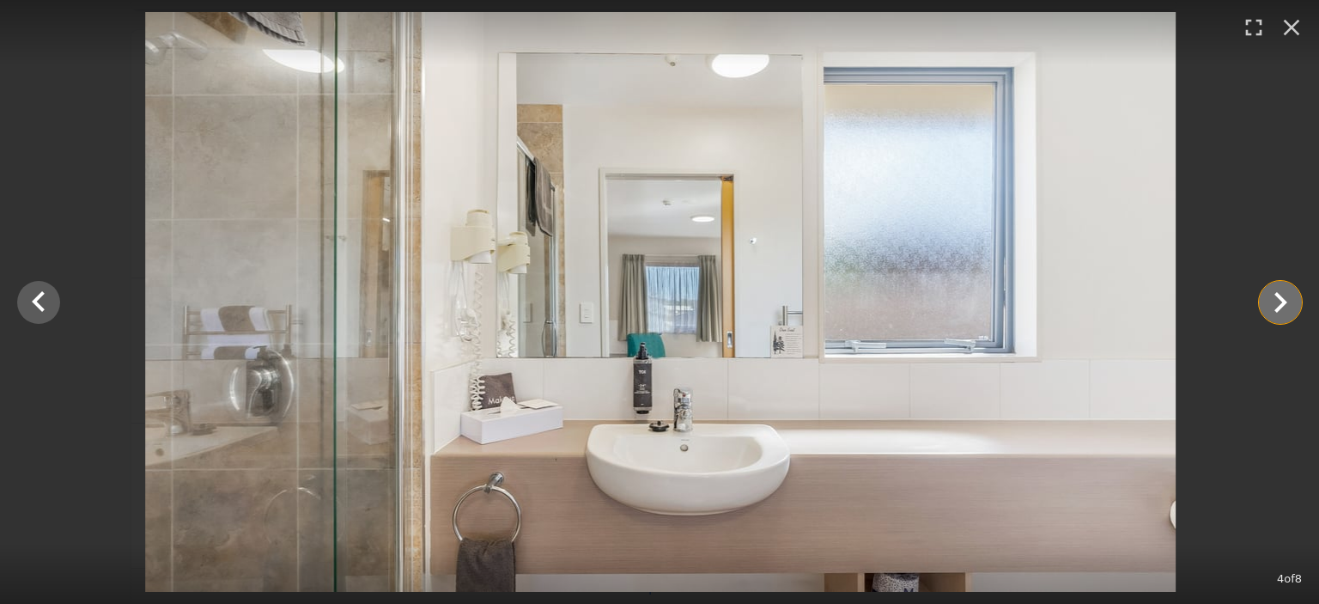
click at [1278, 298] on icon "Show slide 5 of 8" at bounding box center [1280, 302] width 13 height 21
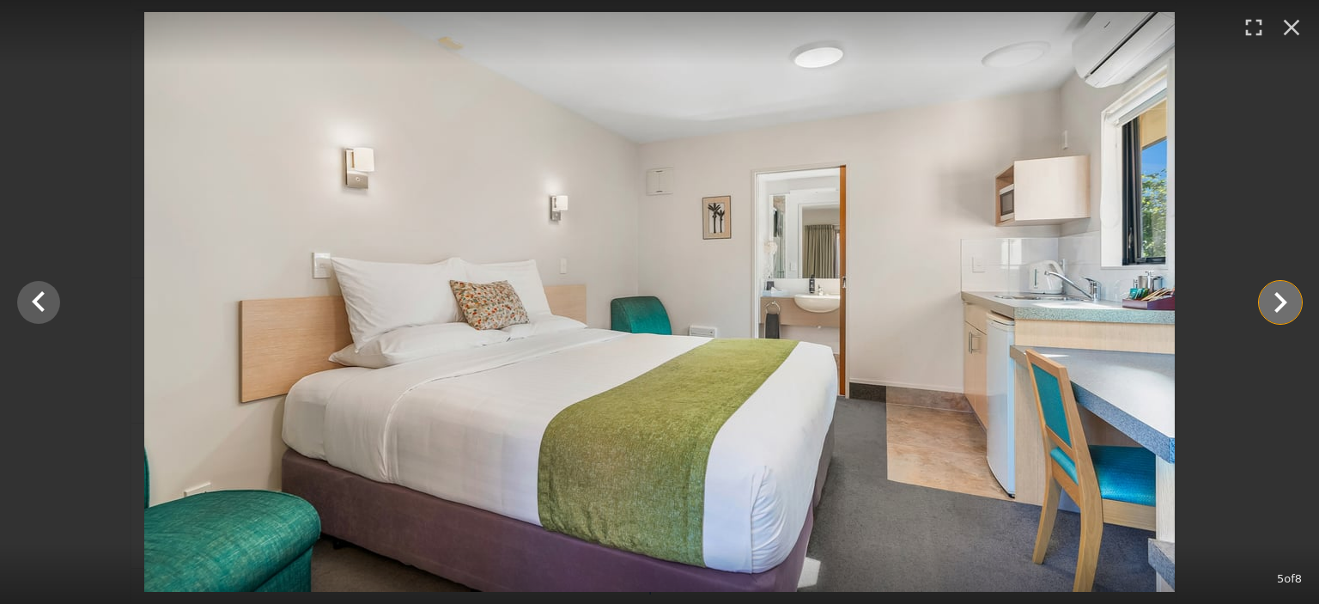
click at [1278, 298] on icon "Show slide 6 of 8" at bounding box center [1280, 302] width 13 height 21
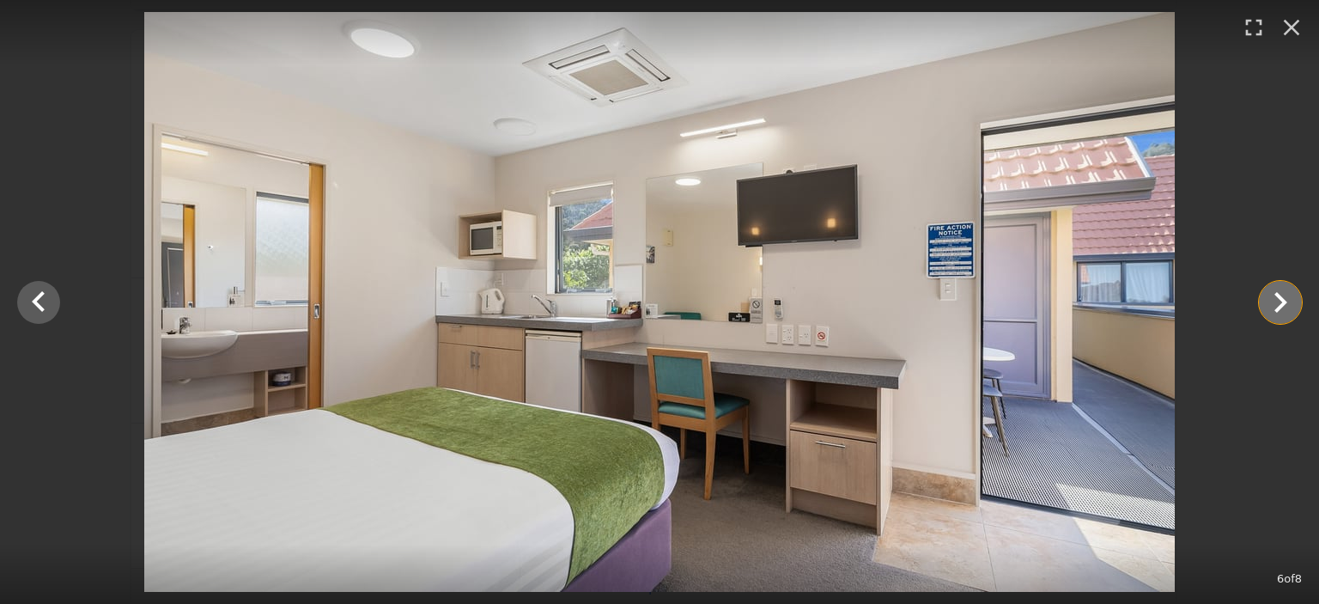
click at [1278, 298] on icon "Show slide 7 of 8" at bounding box center [1280, 302] width 13 height 21
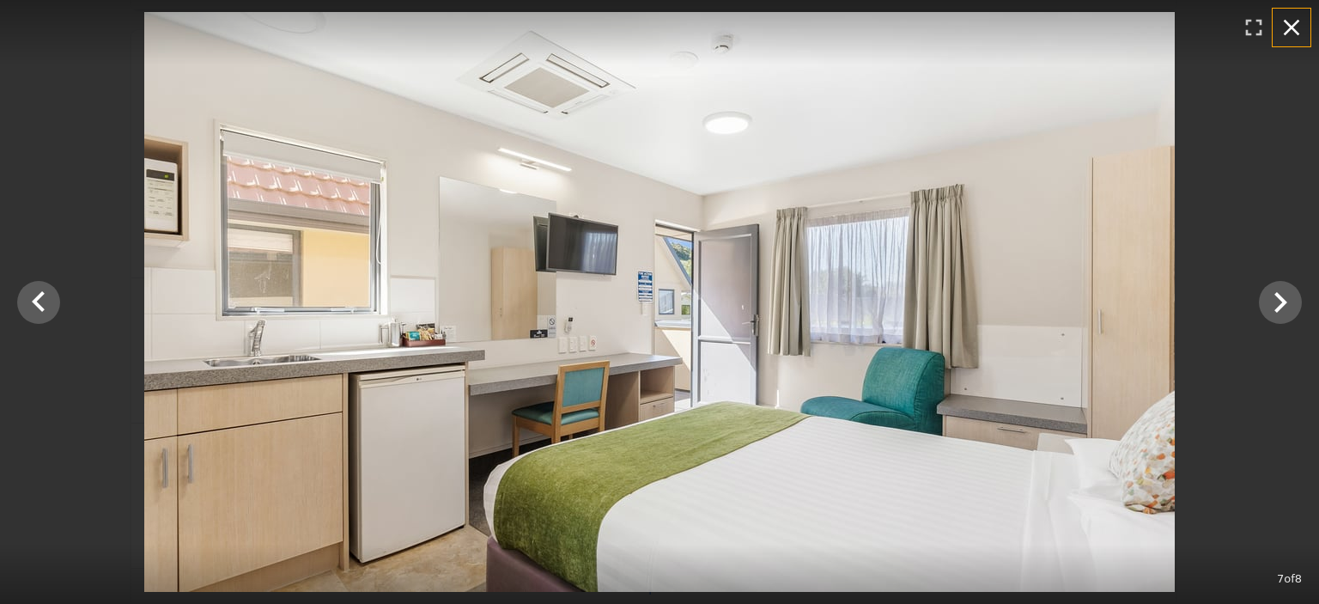
click at [1286, 30] on icon "button" at bounding box center [1292, 28] width 16 height 16
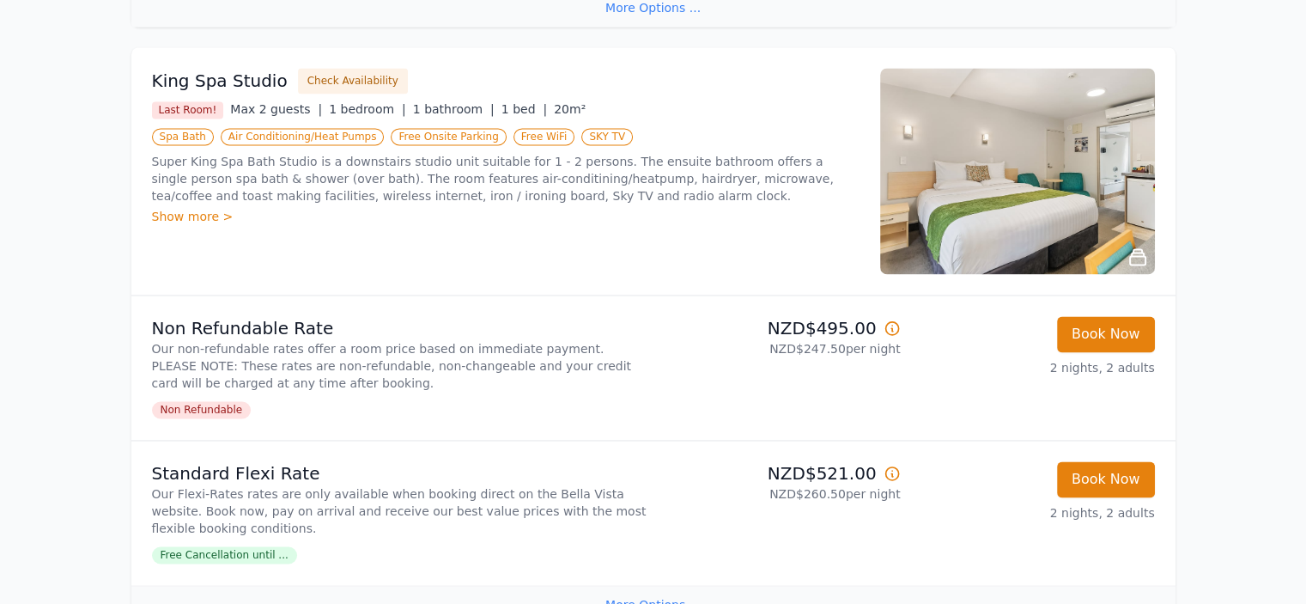
scroll to position [2661, 0]
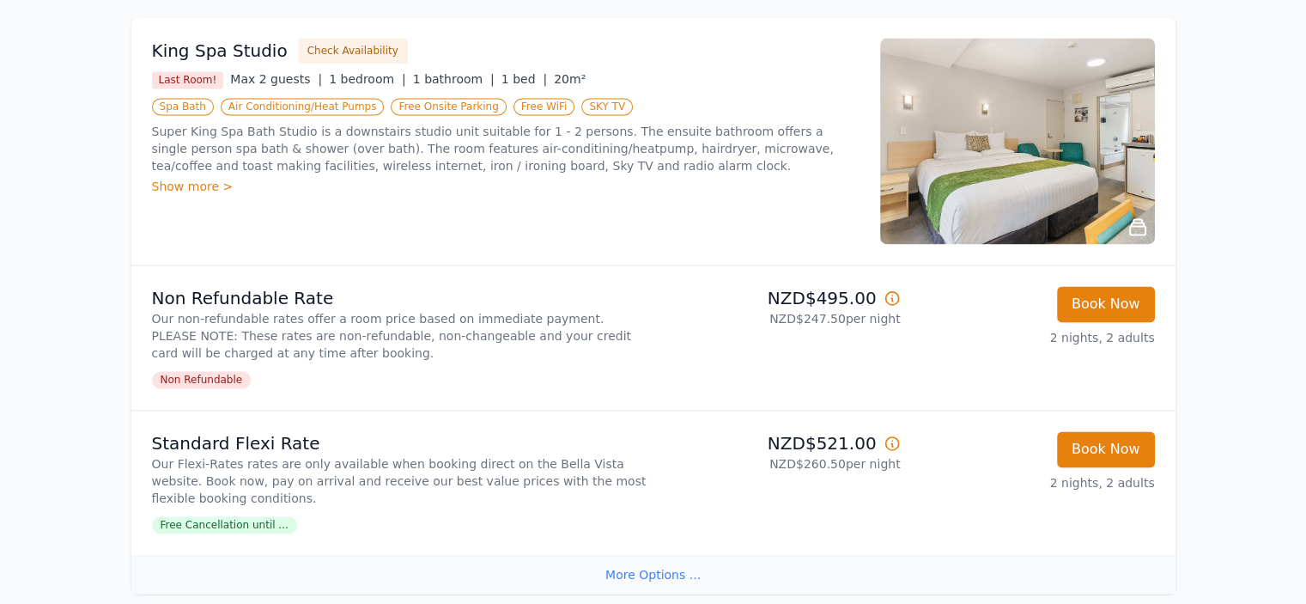
click at [195, 178] on div "Show more >" at bounding box center [505, 186] width 707 height 17
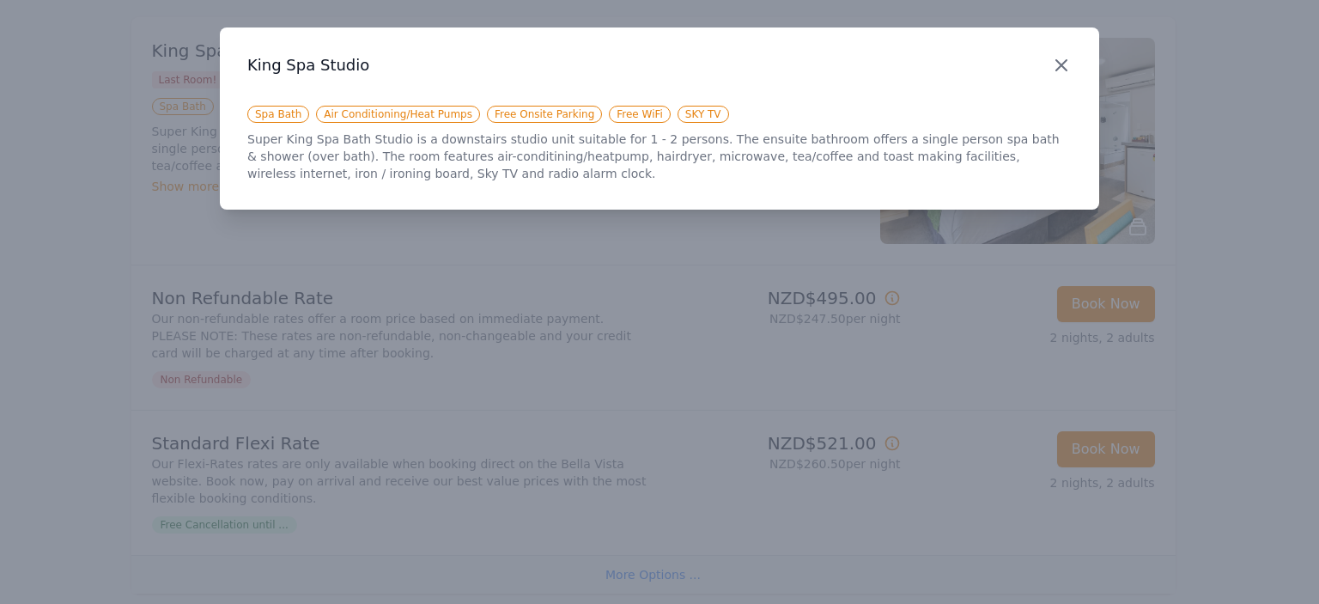
click at [1053, 66] on icon "button" at bounding box center [1061, 65] width 21 height 21
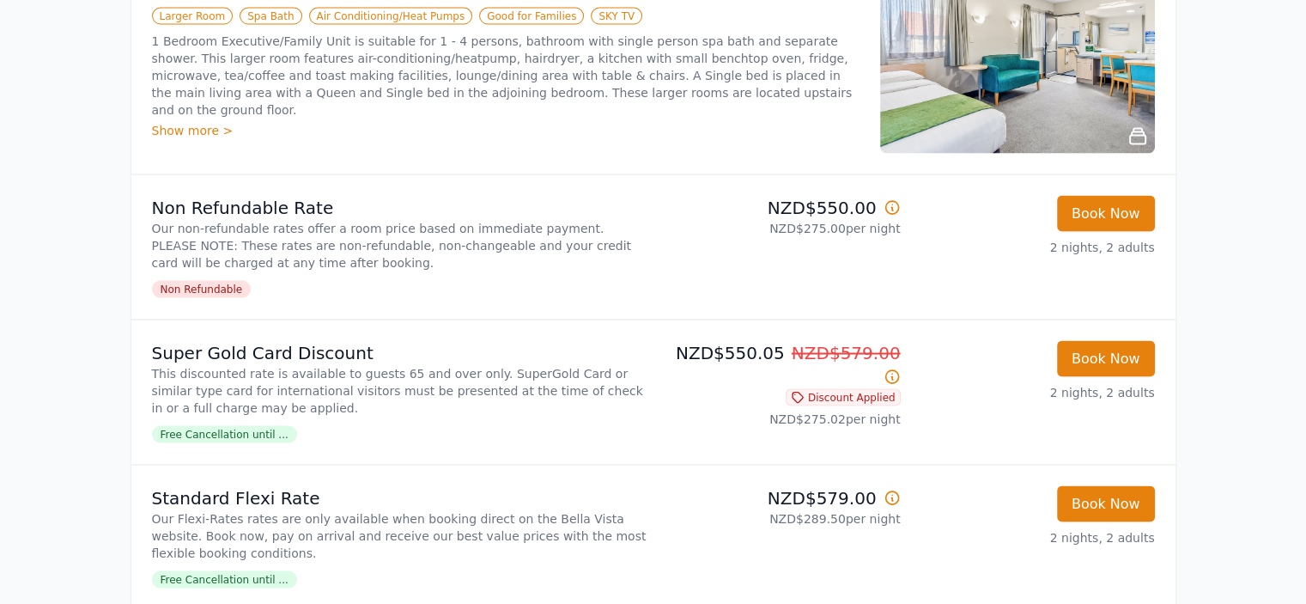
scroll to position [3262, 0]
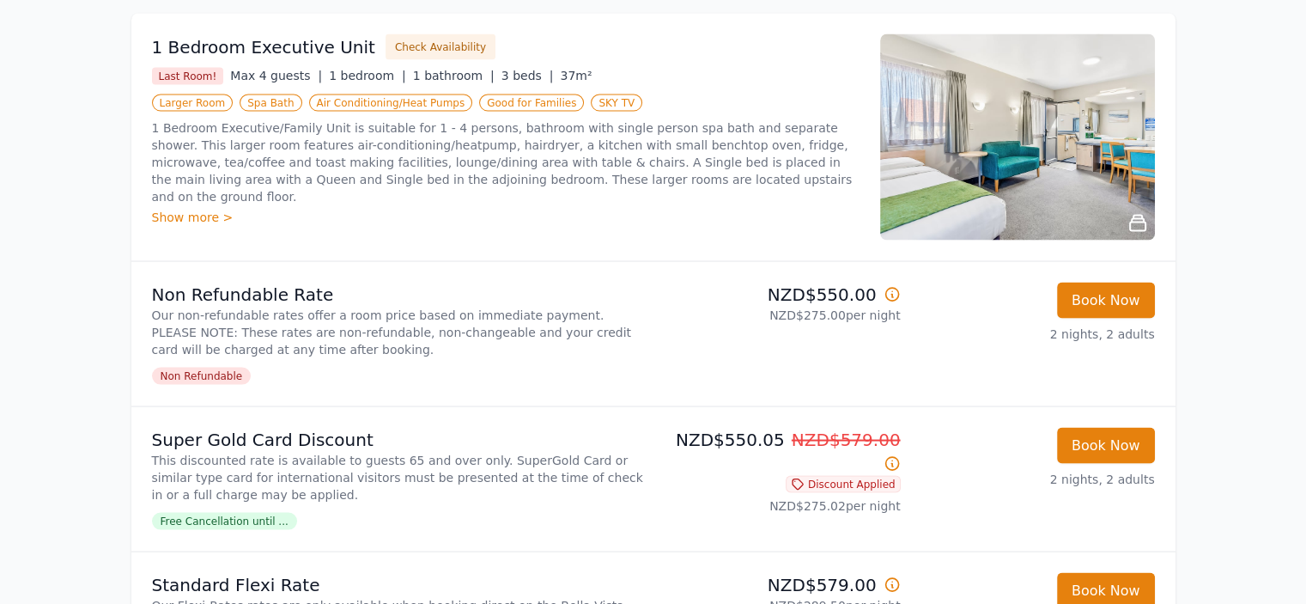
click at [1046, 150] on img at bounding box center [1017, 136] width 275 height 206
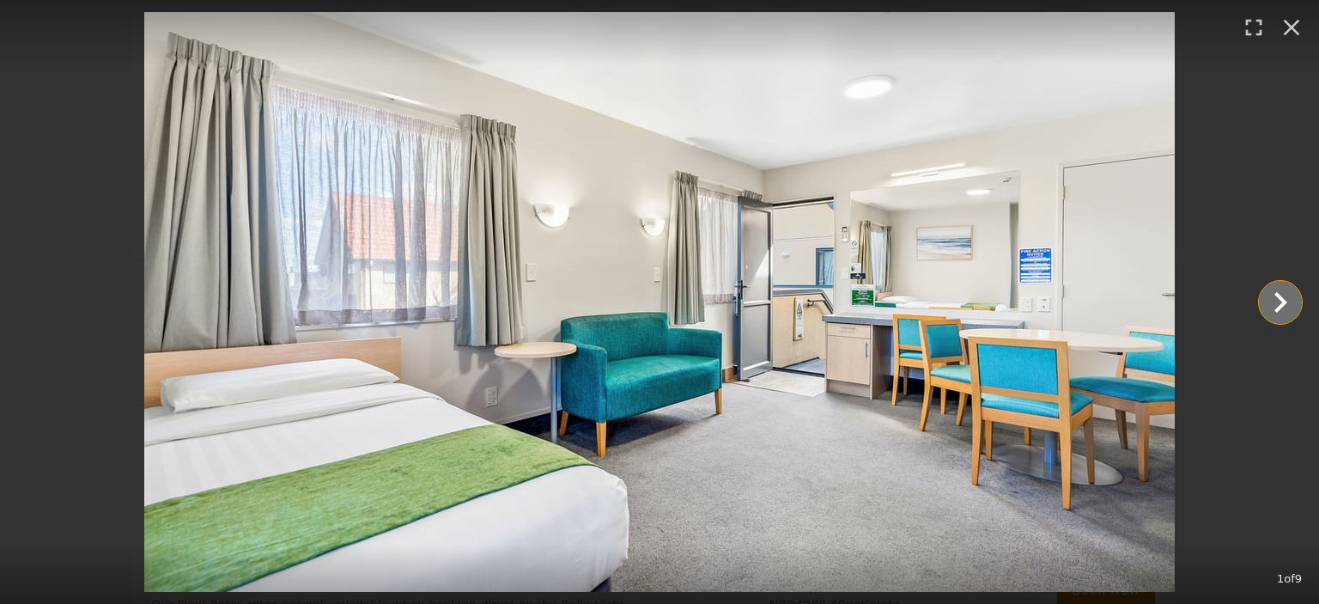
click at [1288, 294] on icon "Show slide 2 of 9" at bounding box center [1279, 302] width 41 height 41
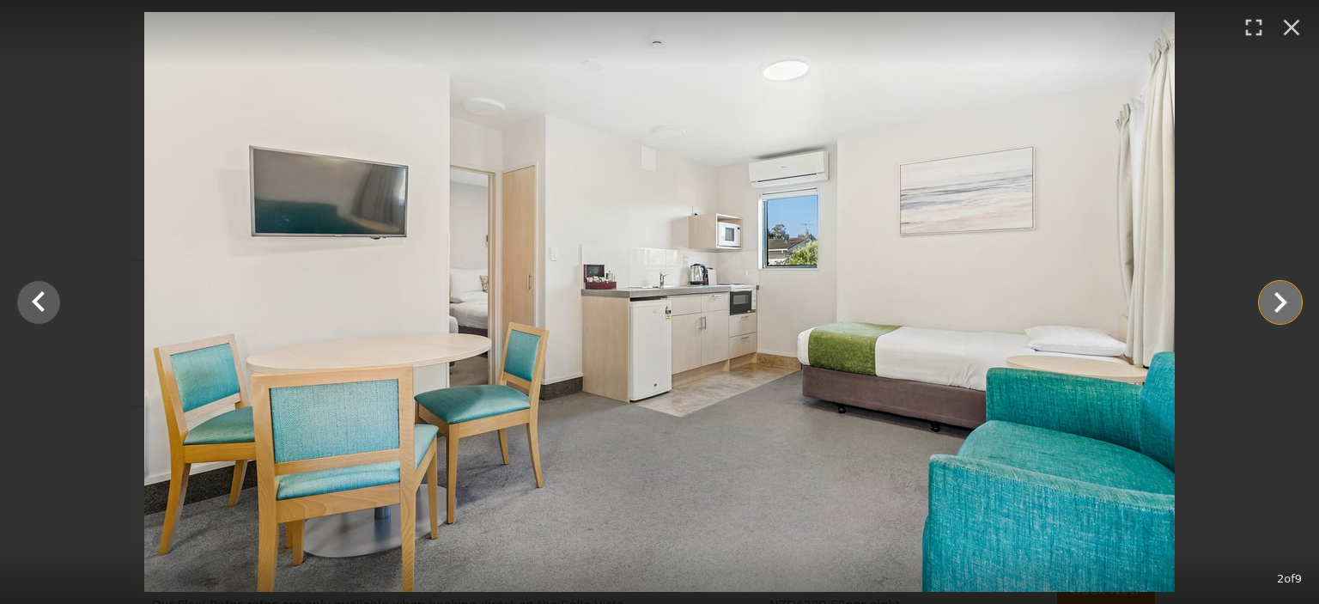
click at [1290, 301] on icon "Show slide 3 of 9" at bounding box center [1279, 302] width 41 height 41
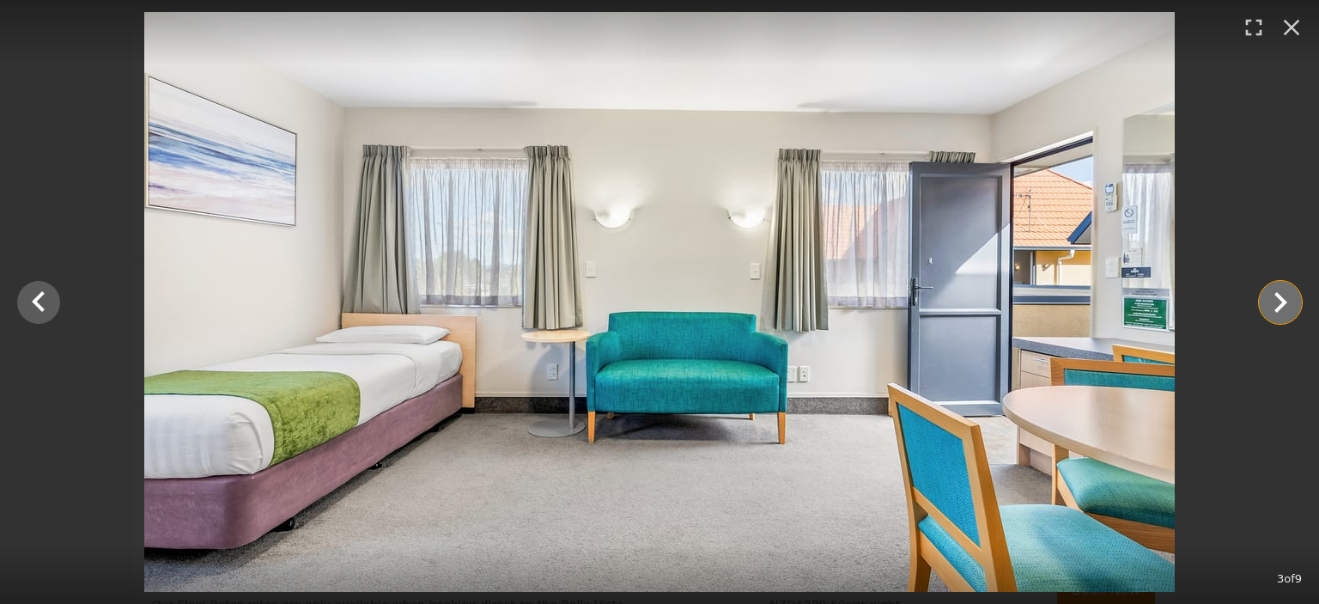
click at [1290, 301] on icon "Show slide 4 of 9" at bounding box center [1279, 302] width 41 height 41
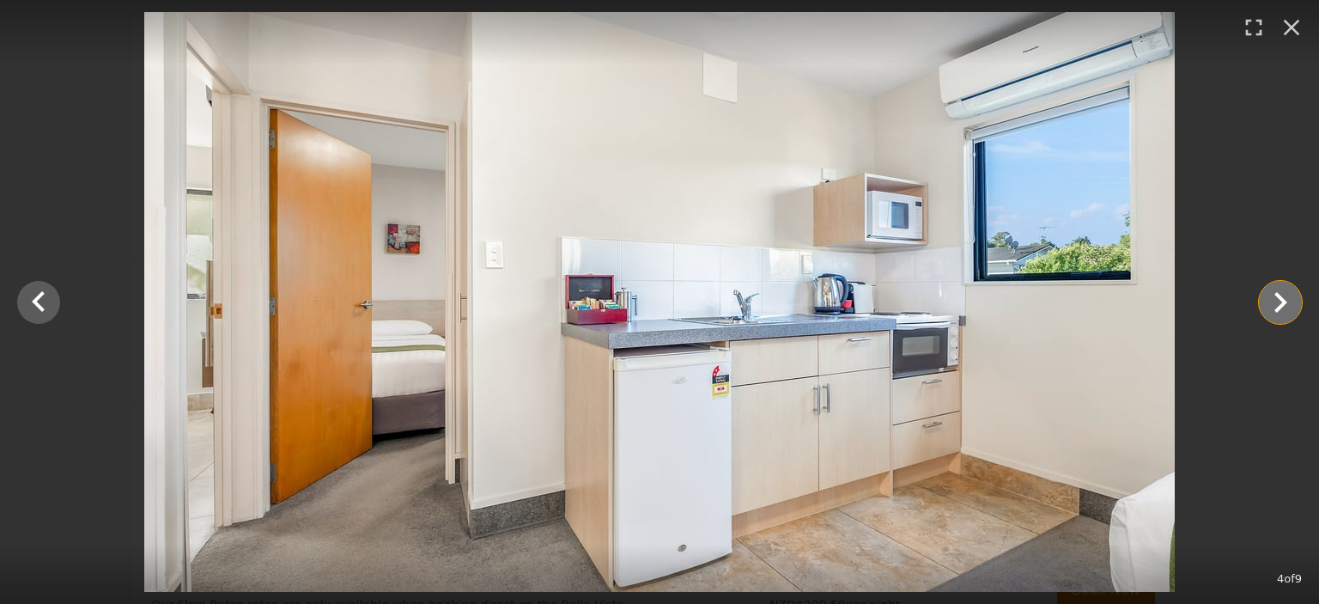
click at [1290, 301] on icon "Show slide 5 of 9" at bounding box center [1279, 302] width 41 height 41
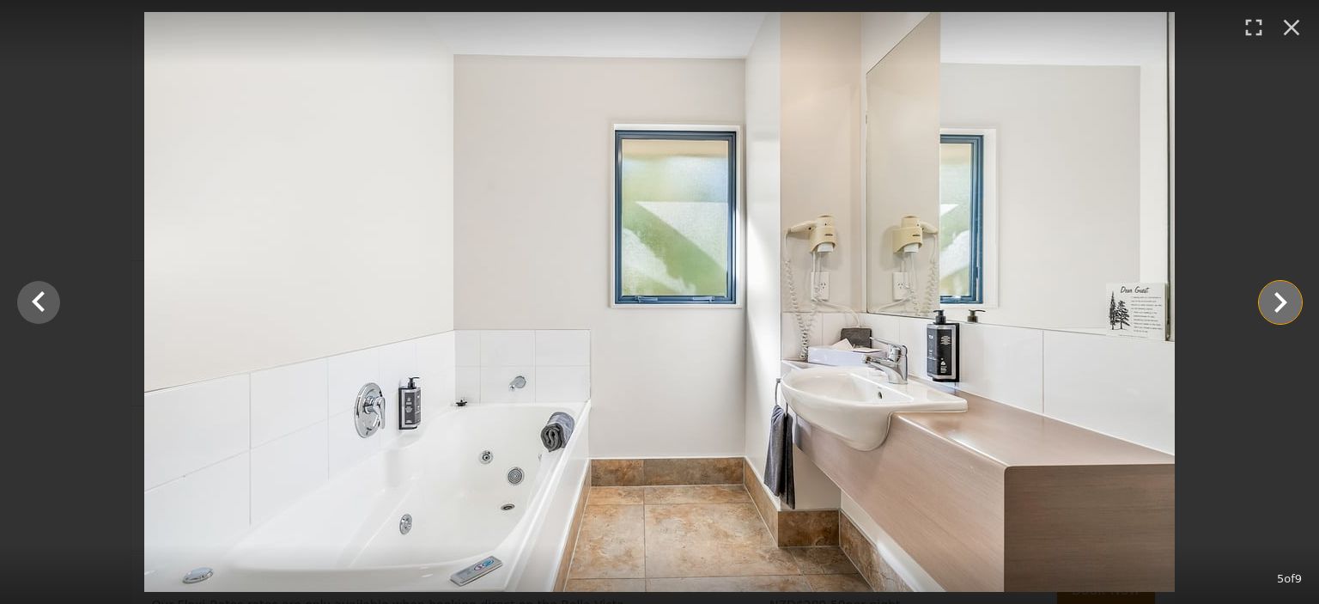
click at [1290, 301] on icon "Show slide 6 of 9" at bounding box center [1279, 302] width 41 height 41
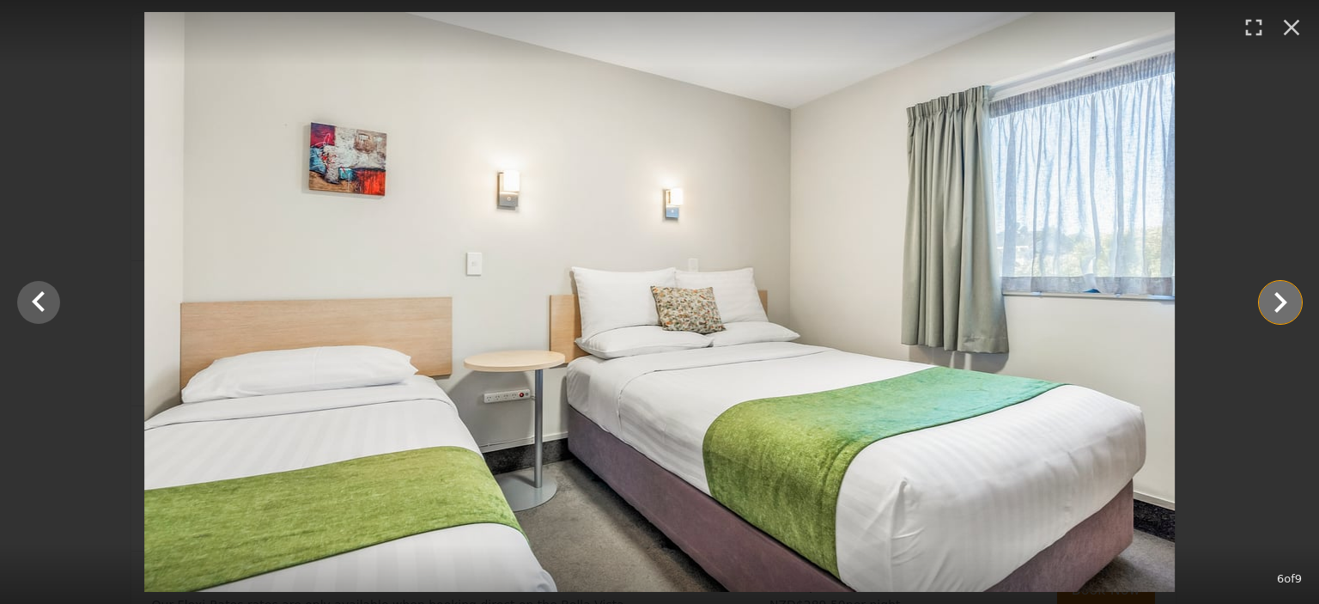
click at [1290, 301] on icon "Show slide 7 of 9" at bounding box center [1279, 302] width 41 height 41
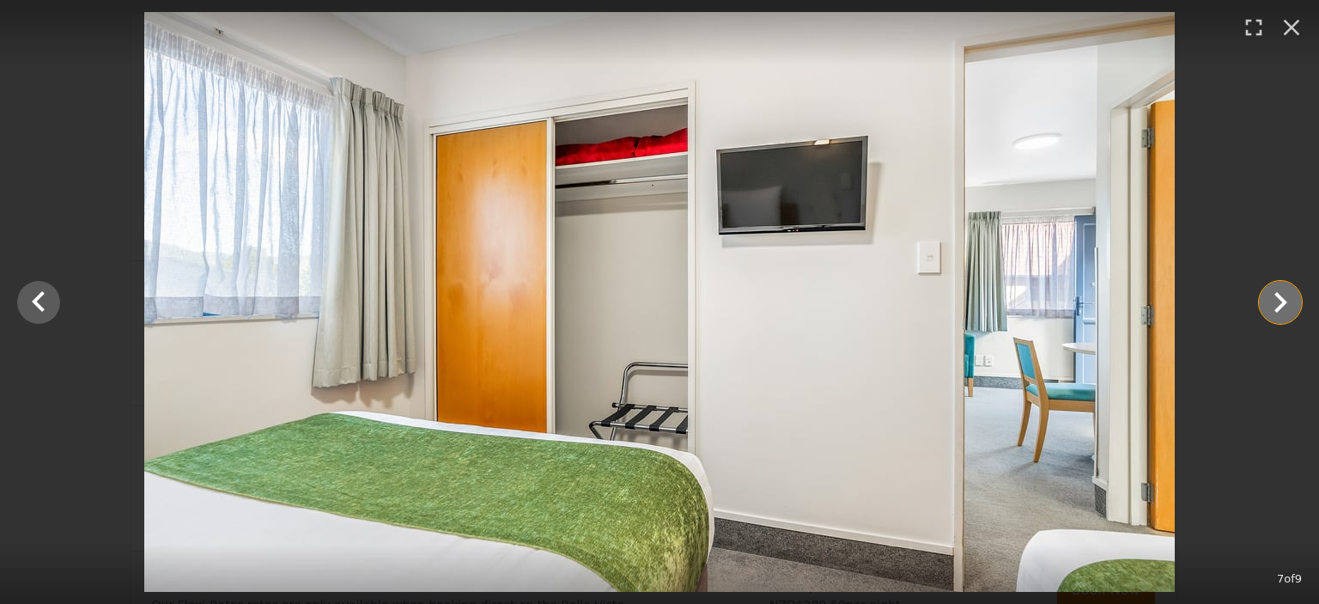
click at [1290, 301] on icon "Show slide 8 of 9" at bounding box center [1279, 302] width 41 height 41
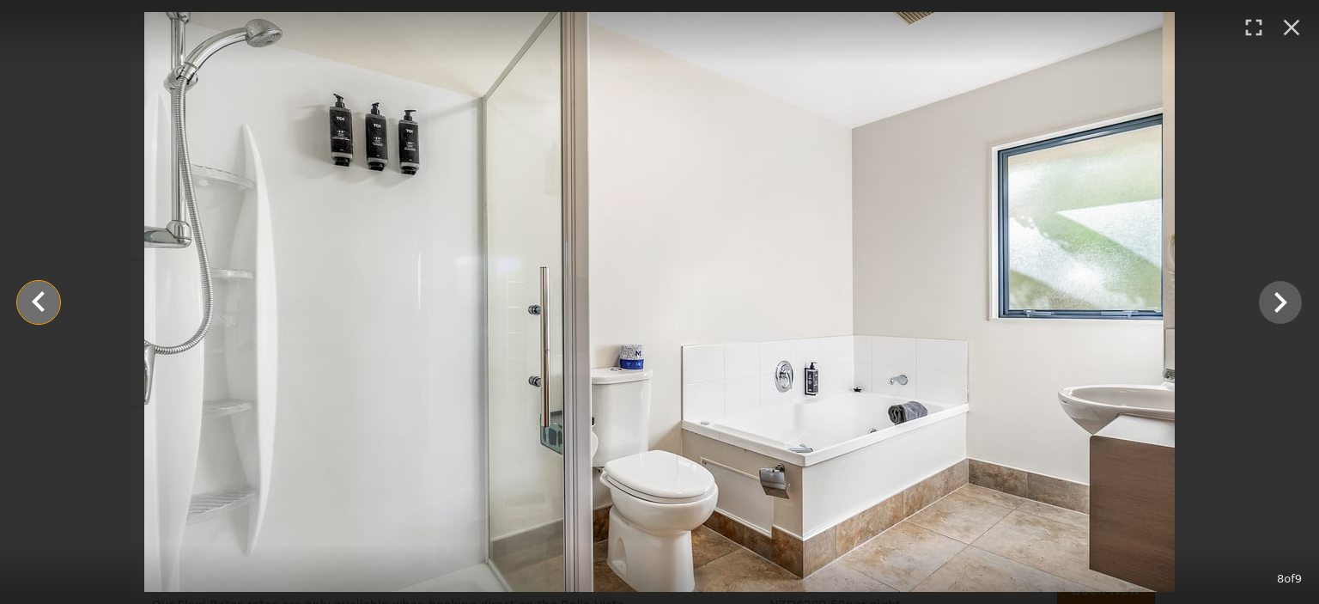
click at [39, 294] on icon "Show slide 7 of 9" at bounding box center [38, 300] width 13 height 21
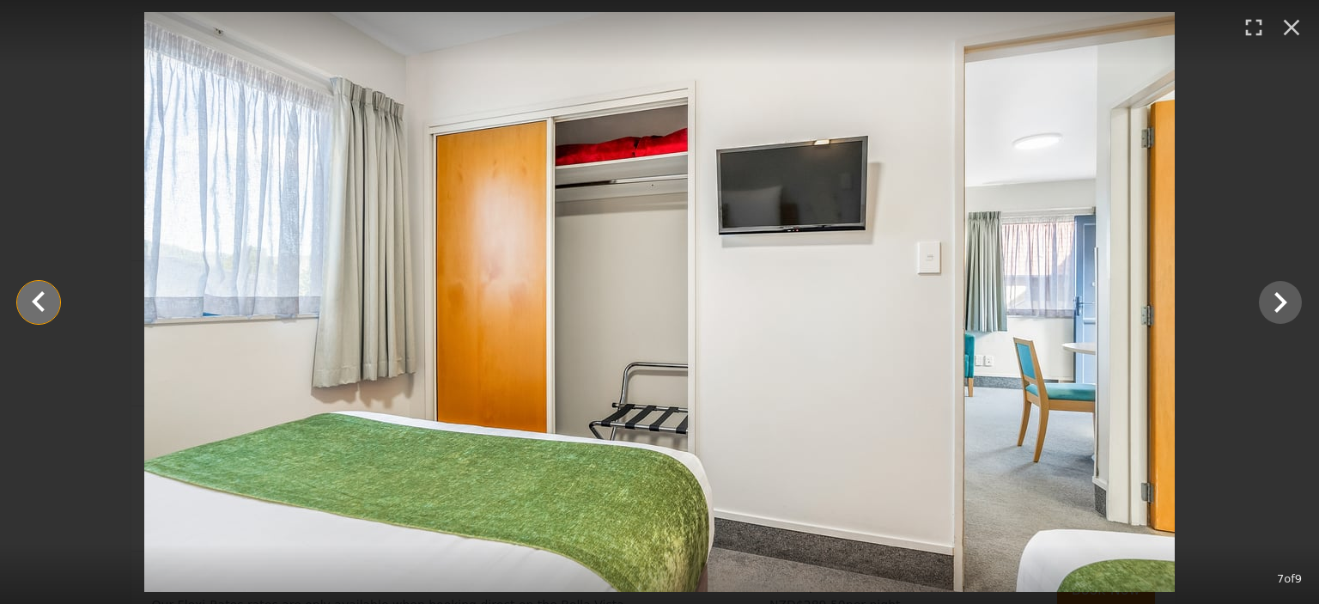
click at [32, 304] on icon "Show slide 6 of 9" at bounding box center [38, 302] width 41 height 41
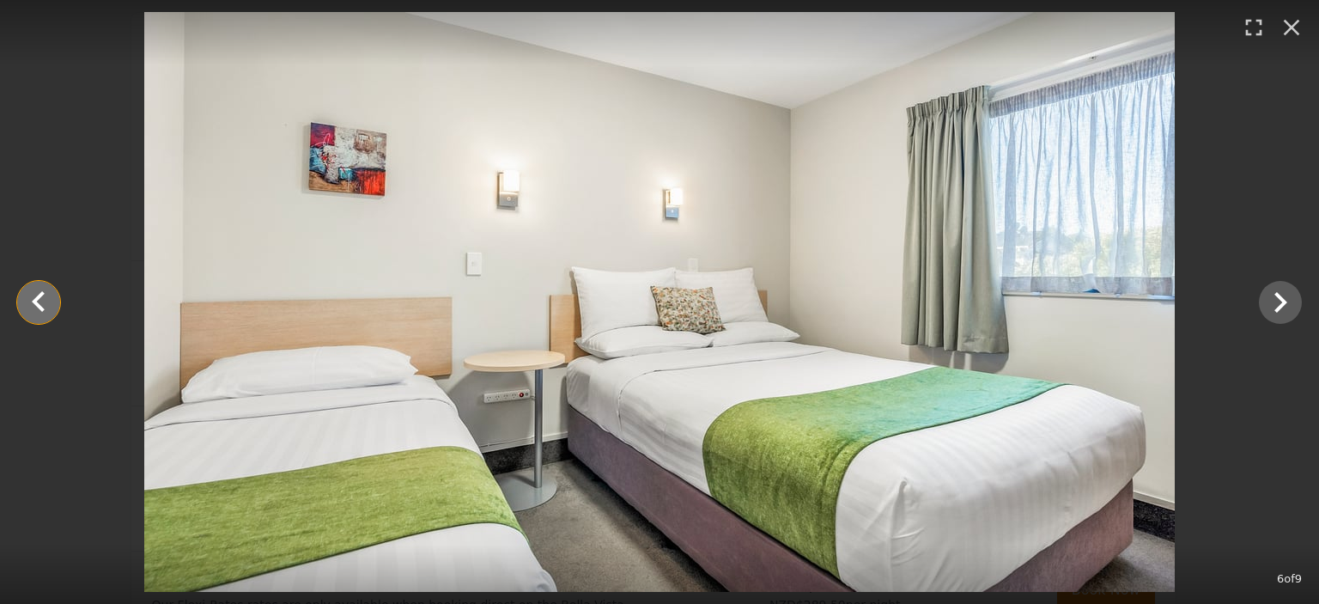
click at [34, 302] on icon "Show slide 5 of 9" at bounding box center [38, 300] width 13 height 21
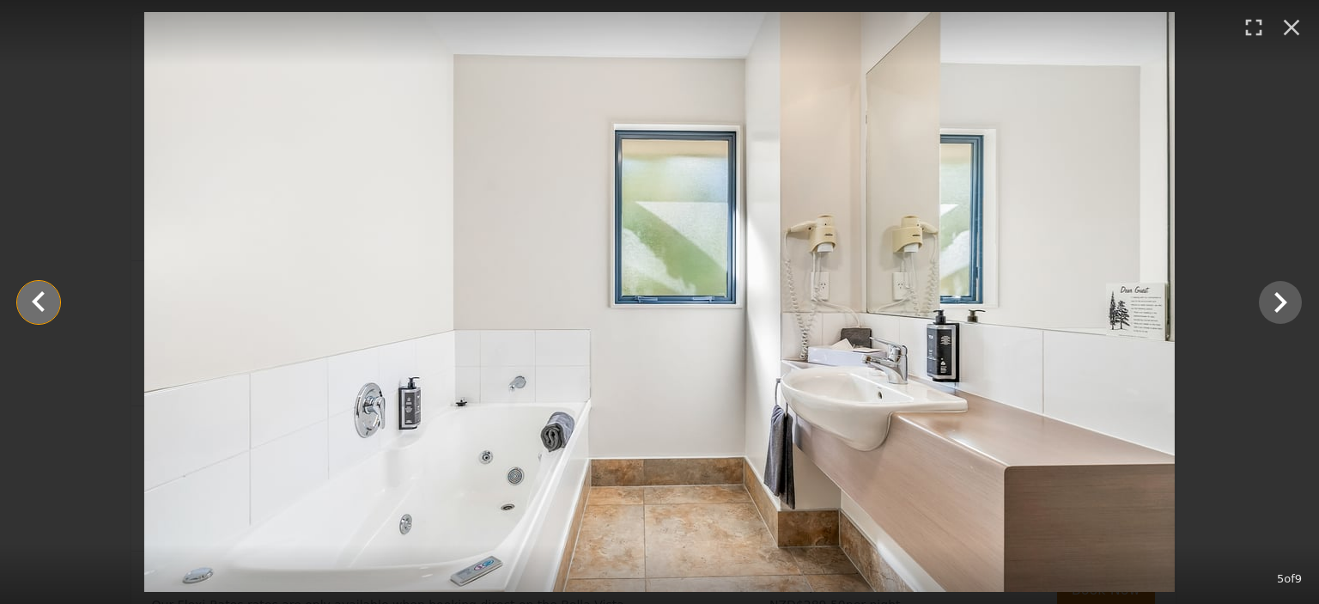
click at [34, 302] on icon "Show slide 4 of 9" at bounding box center [38, 300] width 13 height 21
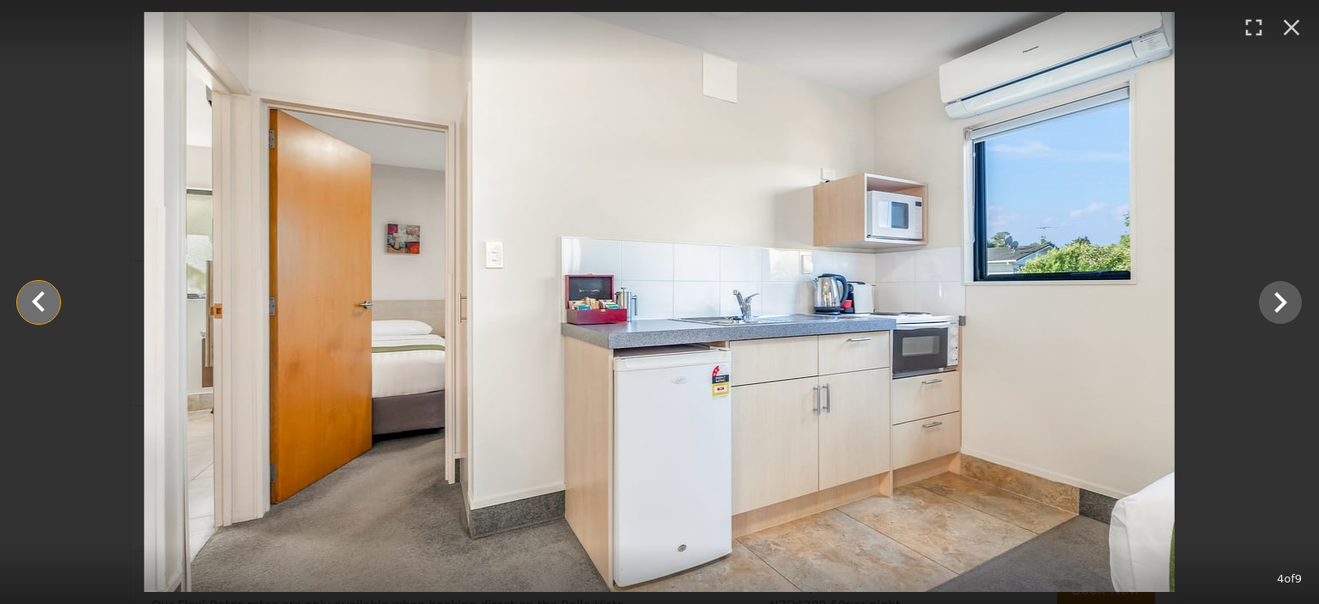
click at [34, 302] on icon "Show slide 3 of 9" at bounding box center [38, 300] width 13 height 21
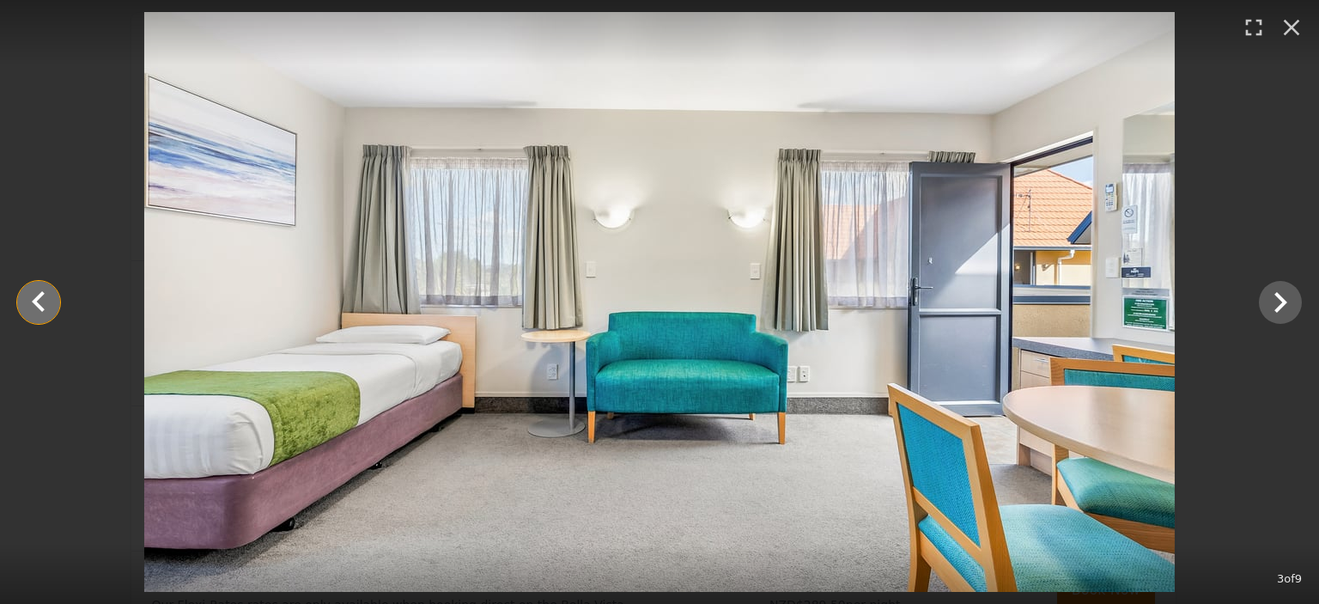
click at [34, 302] on icon "Show slide 2 of 9" at bounding box center [38, 300] width 13 height 21
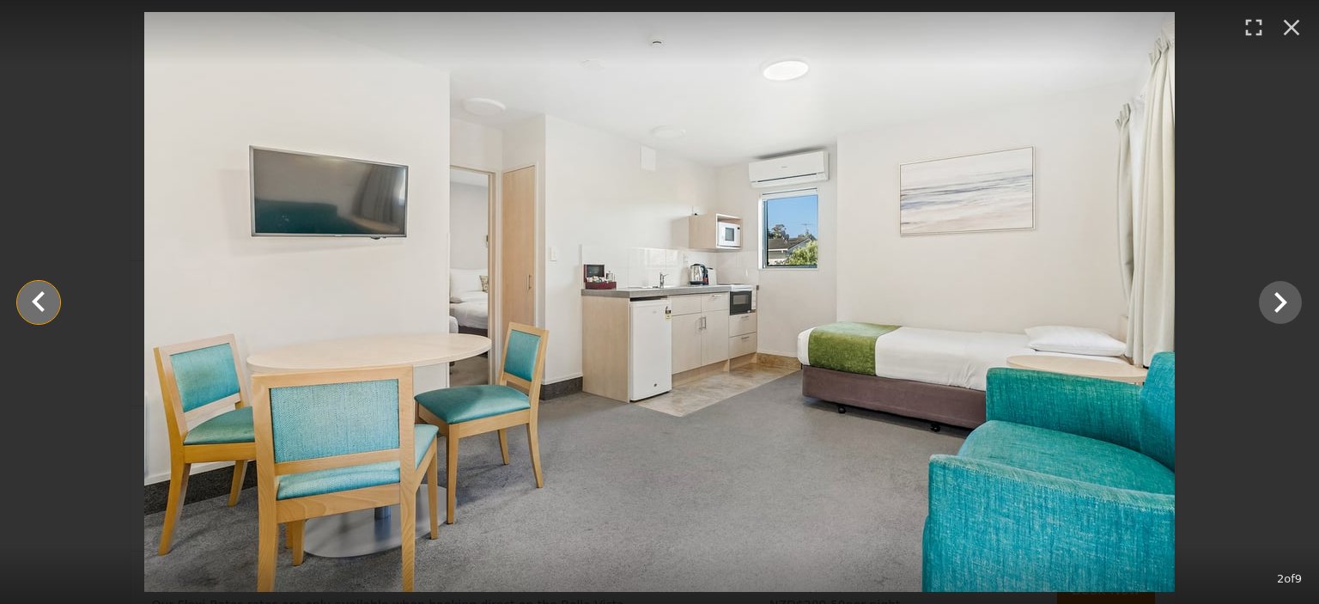
click at [34, 302] on icon "Show slide 1 of 9" at bounding box center [38, 300] width 13 height 21
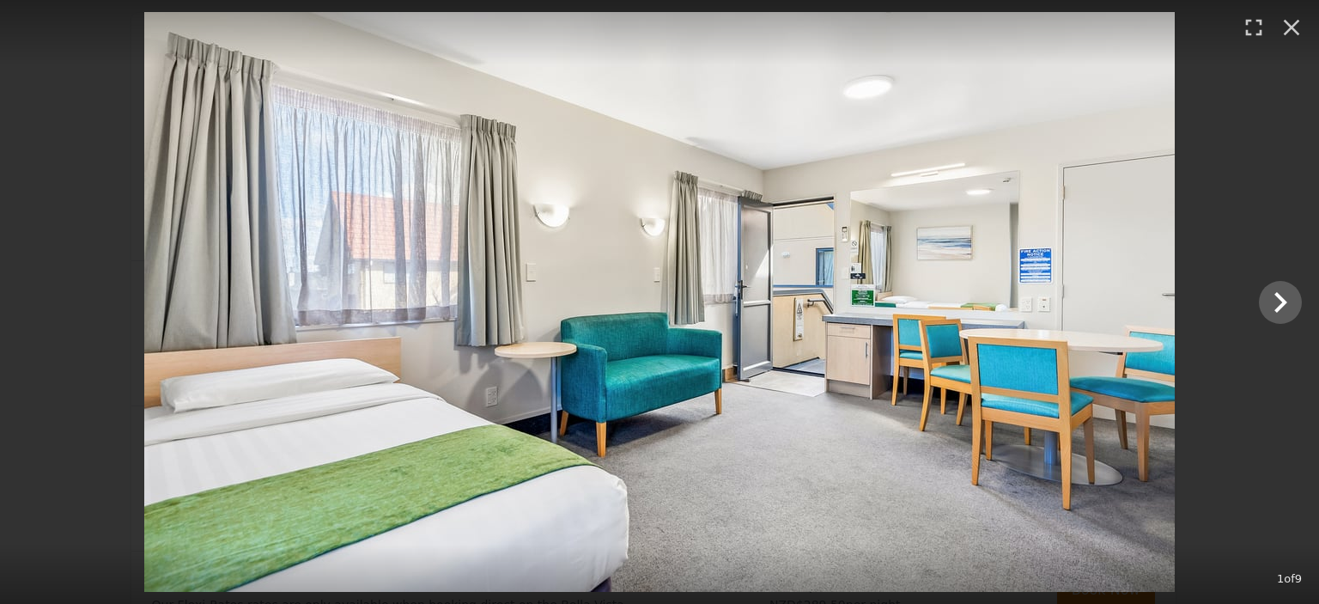
click at [34, 302] on div at bounding box center [659, 302] width 1319 height 580
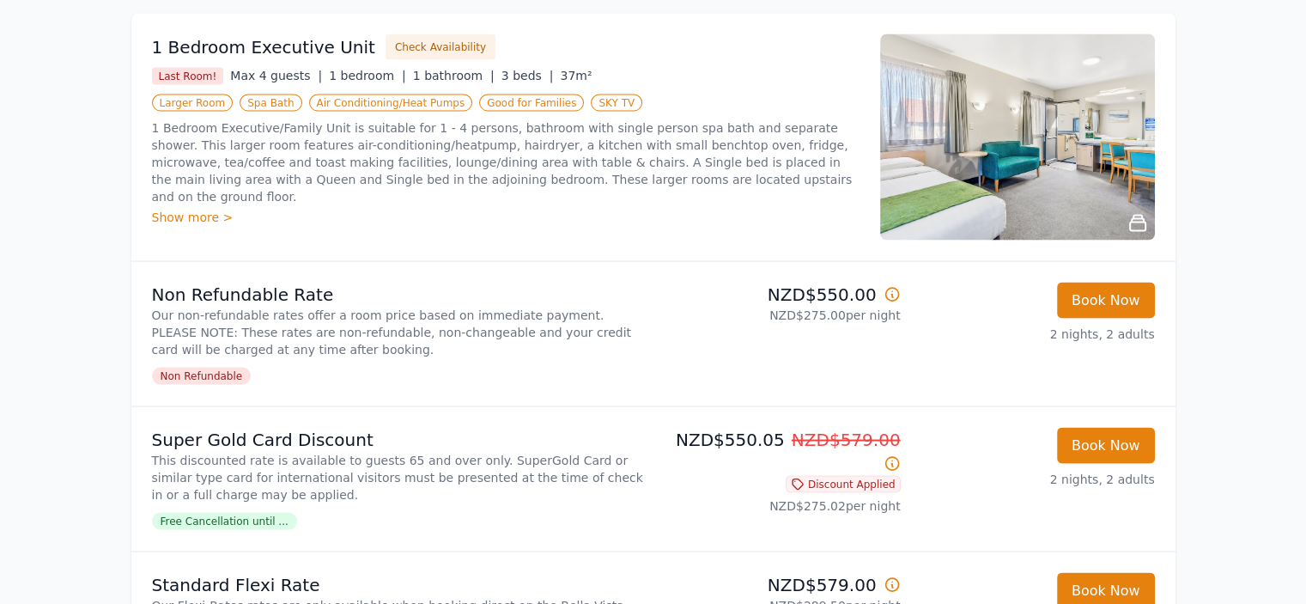
click at [965, 200] on img at bounding box center [1017, 136] width 275 height 206
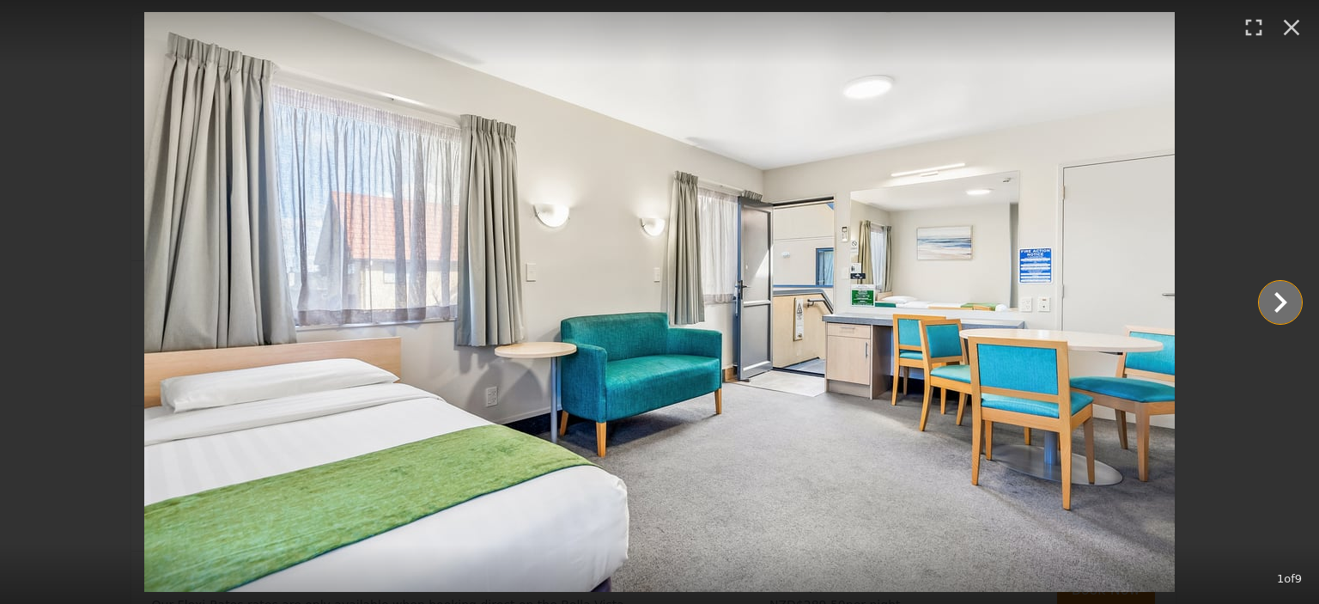
click at [1295, 306] on icon "Show slide 2 of 9" at bounding box center [1279, 302] width 41 height 41
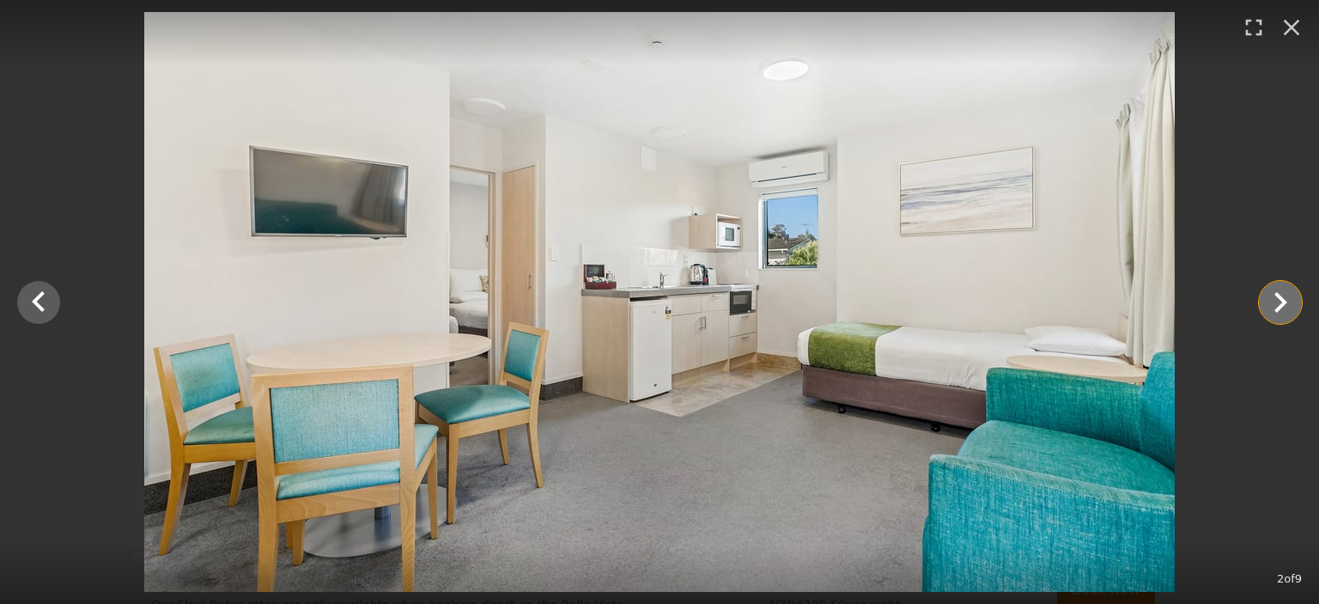
click at [1284, 303] on icon "Show slide 3 of 9" at bounding box center [1280, 302] width 13 height 21
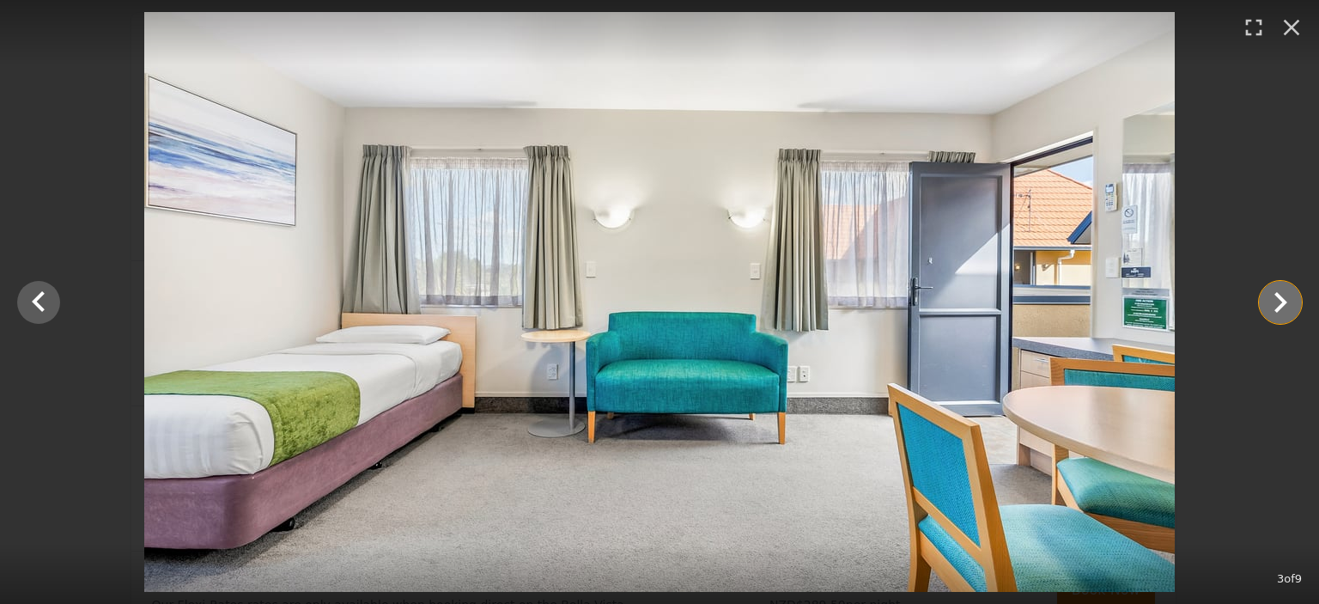
click at [1284, 303] on icon "Show slide 4 of 9" at bounding box center [1280, 302] width 13 height 21
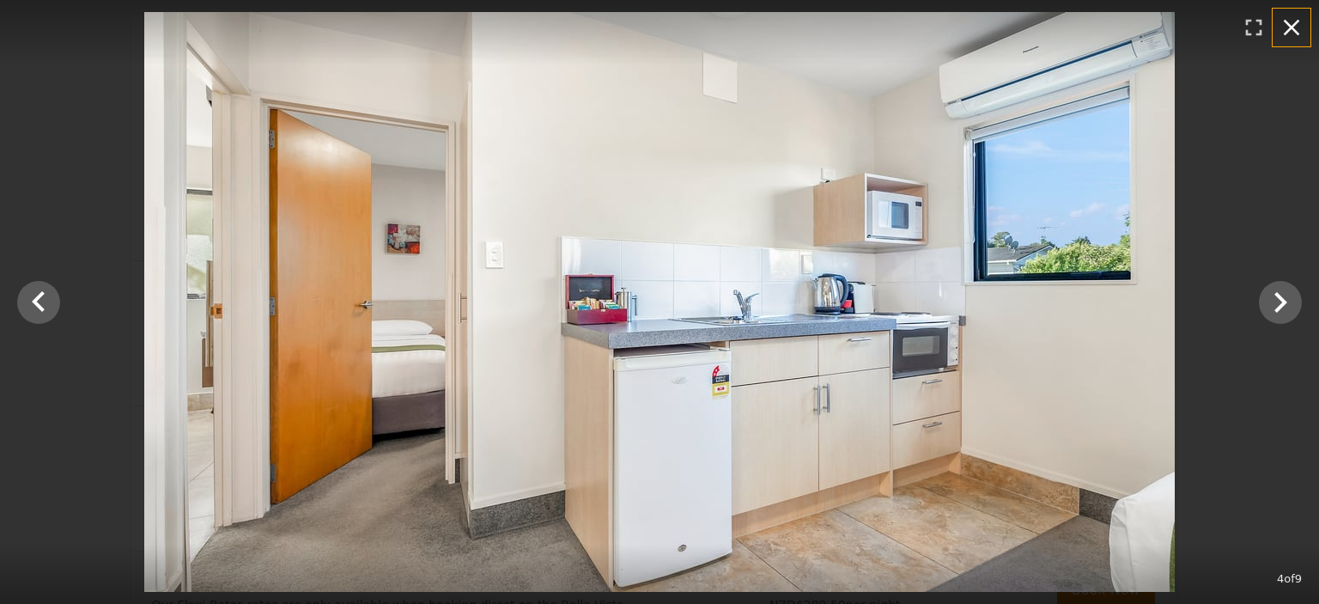
click at [1293, 31] on icon "button" at bounding box center [1291, 27] width 27 height 27
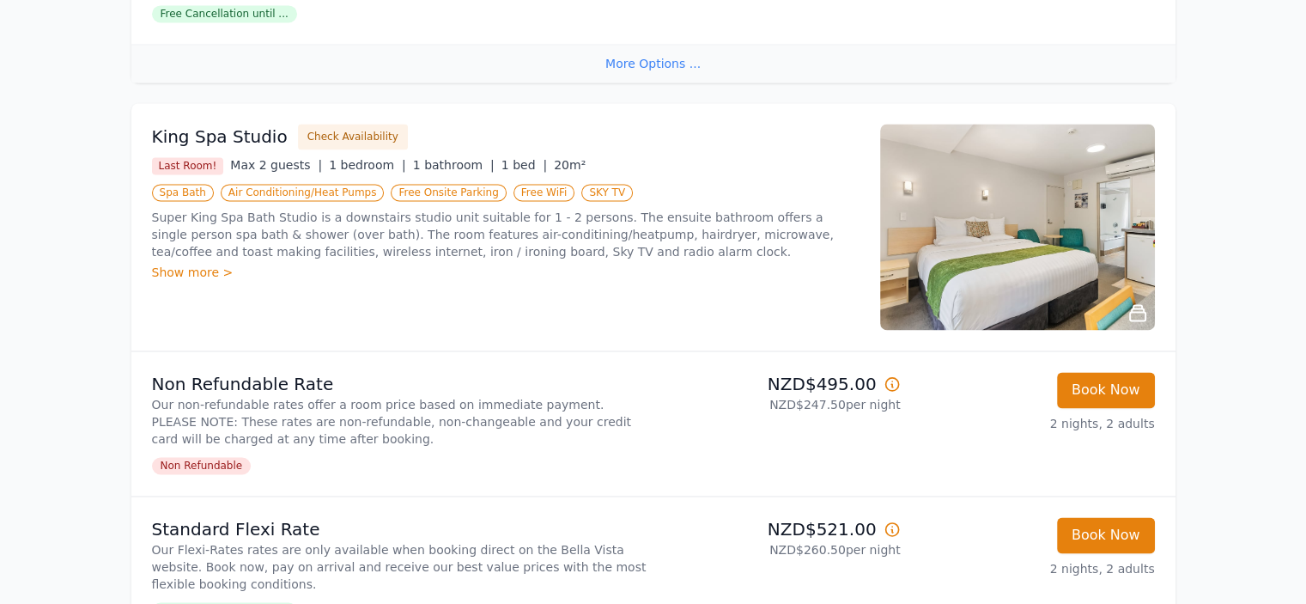
scroll to position [2576, 0]
click at [1021, 234] on img at bounding box center [1017, 227] width 275 height 206
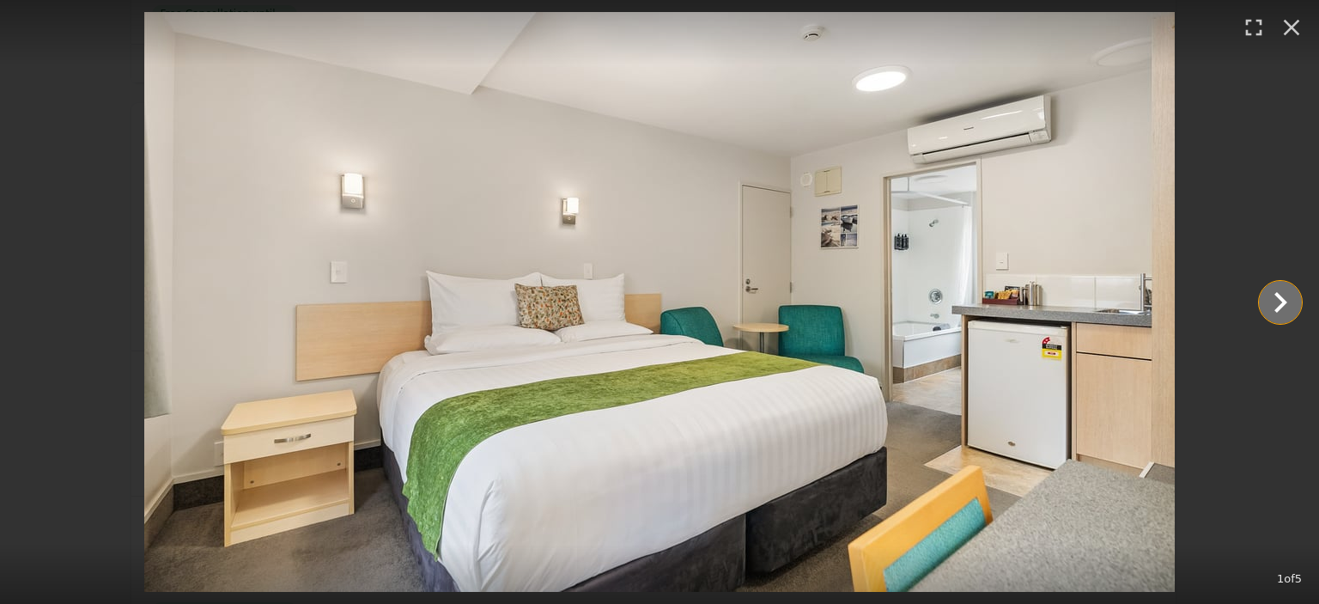
click at [1284, 305] on icon "Show slide 2 of 5" at bounding box center [1279, 302] width 41 height 41
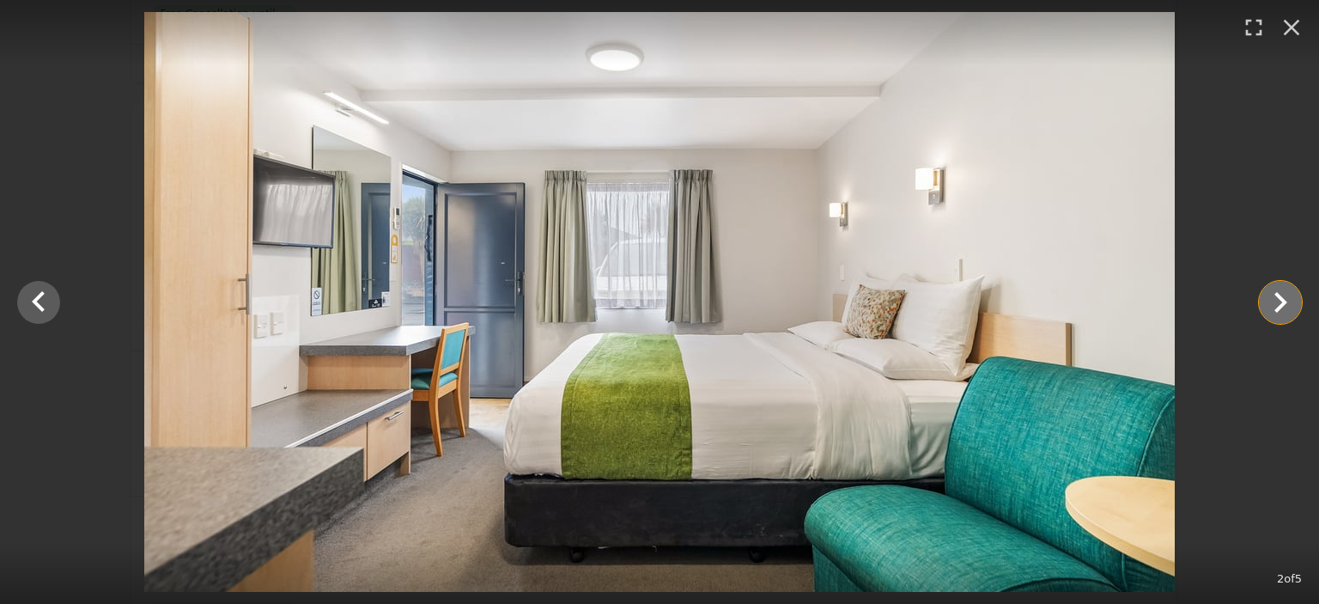
click at [1284, 305] on icon "Show slide 3 of 5" at bounding box center [1279, 302] width 41 height 41
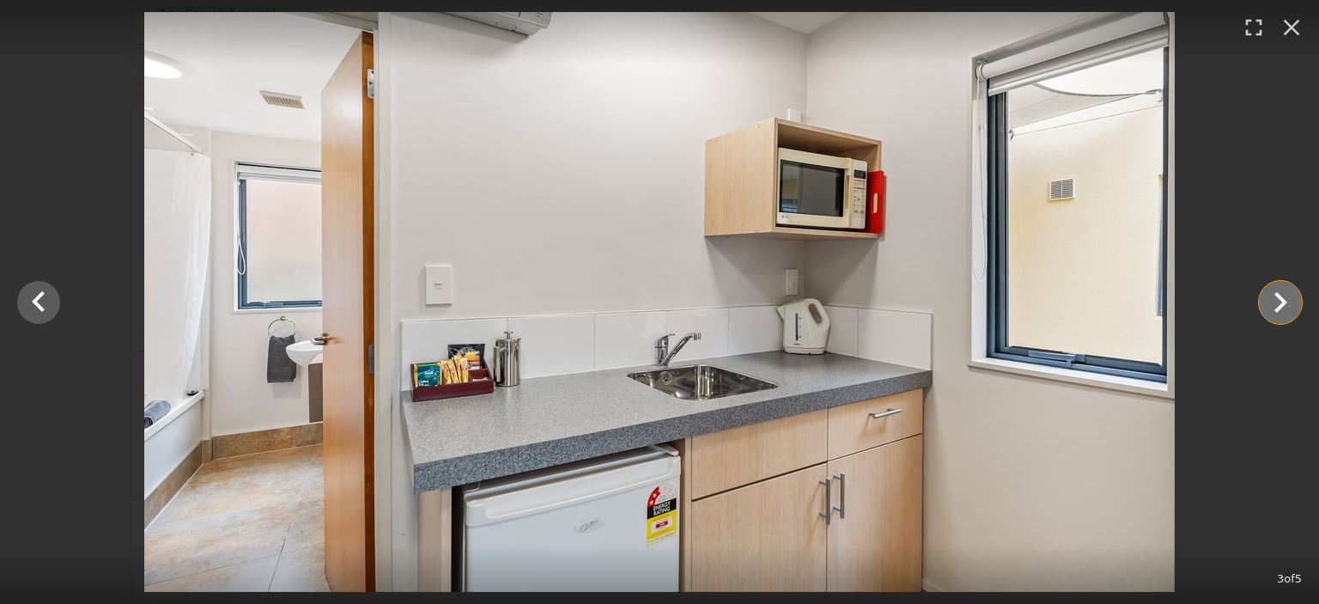
click at [1284, 305] on icon "Show slide 4 of 5" at bounding box center [1279, 302] width 41 height 41
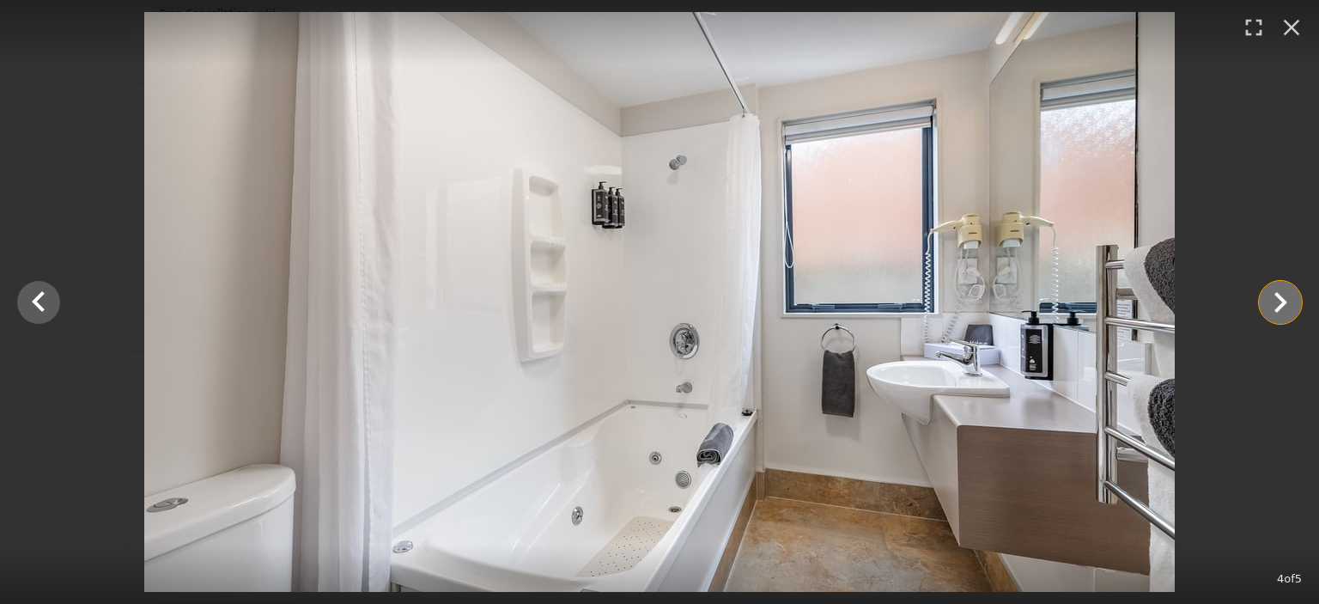
click at [1284, 305] on icon "Show slide 5 of 5" at bounding box center [1279, 302] width 41 height 41
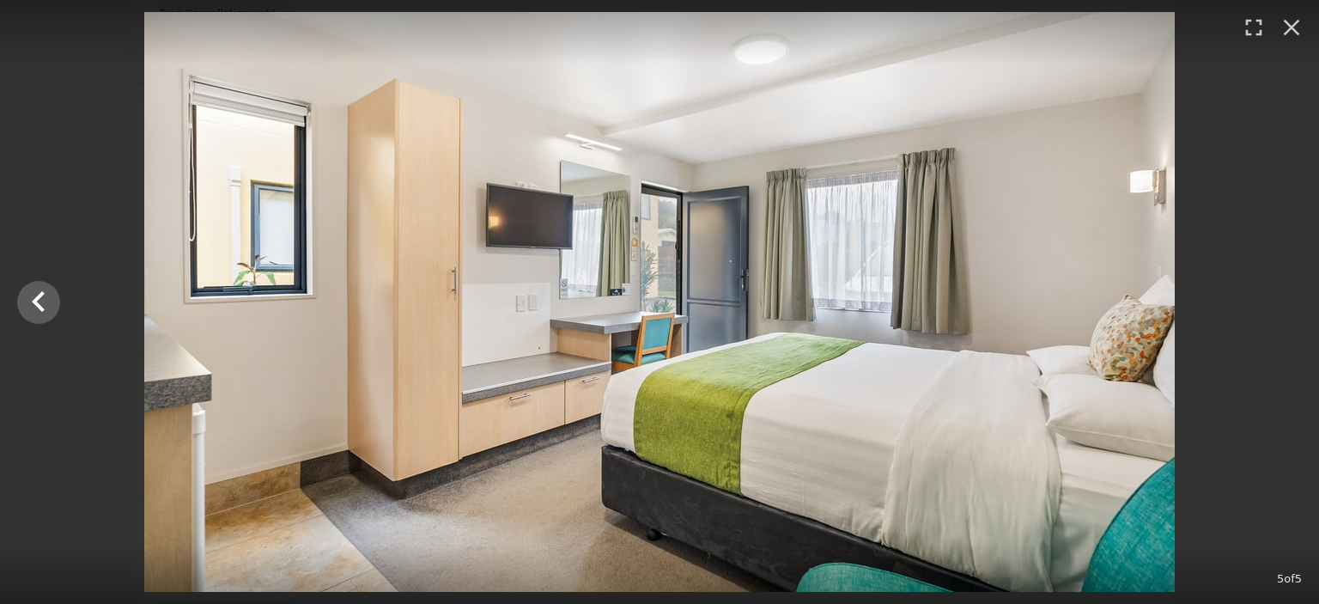
click at [1284, 305] on div at bounding box center [659, 302] width 1319 height 580
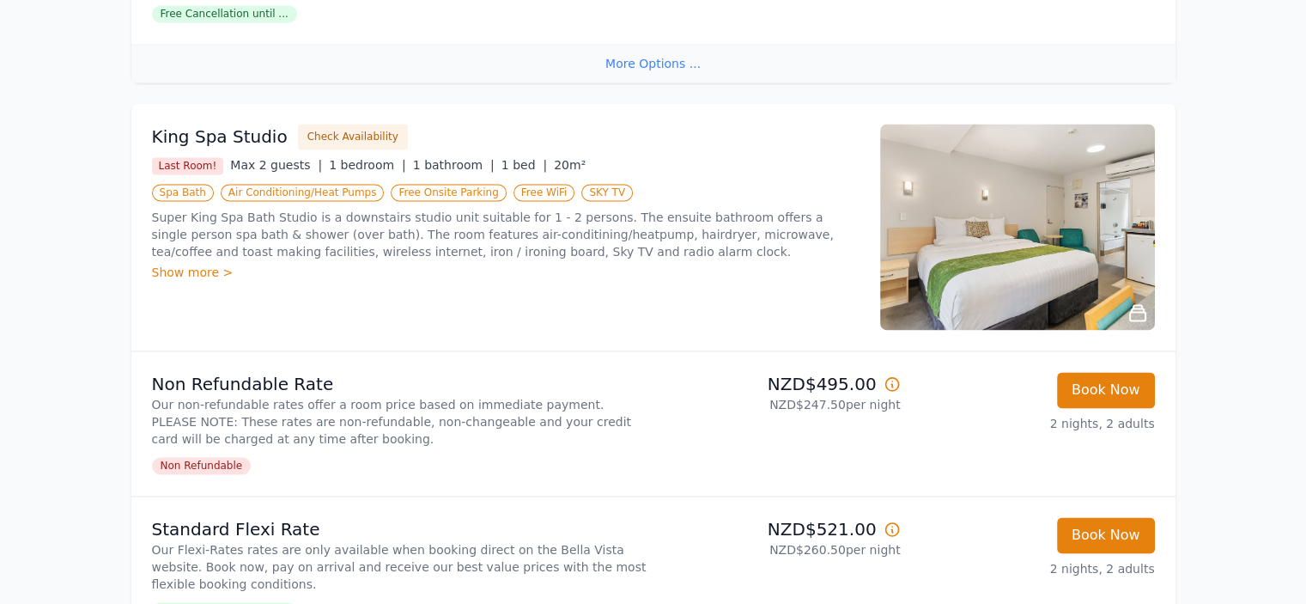
click at [1096, 252] on img at bounding box center [1017, 227] width 275 height 206
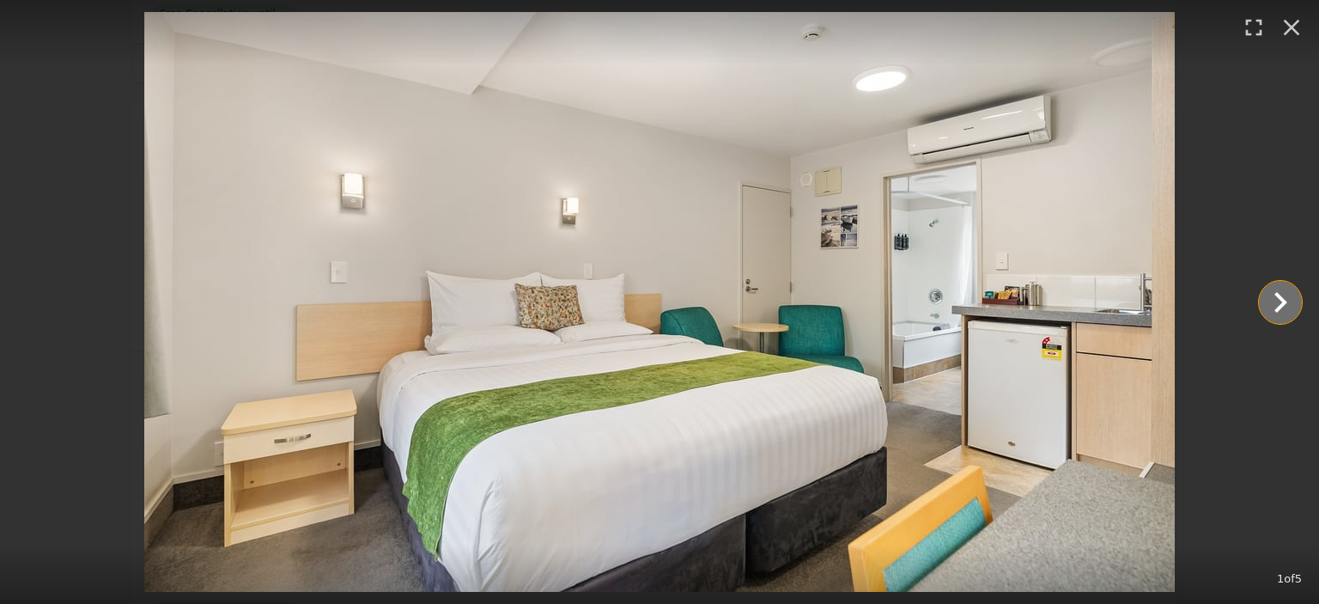
click at [1269, 305] on icon "Show slide 2 of 5" at bounding box center [1279, 302] width 41 height 41
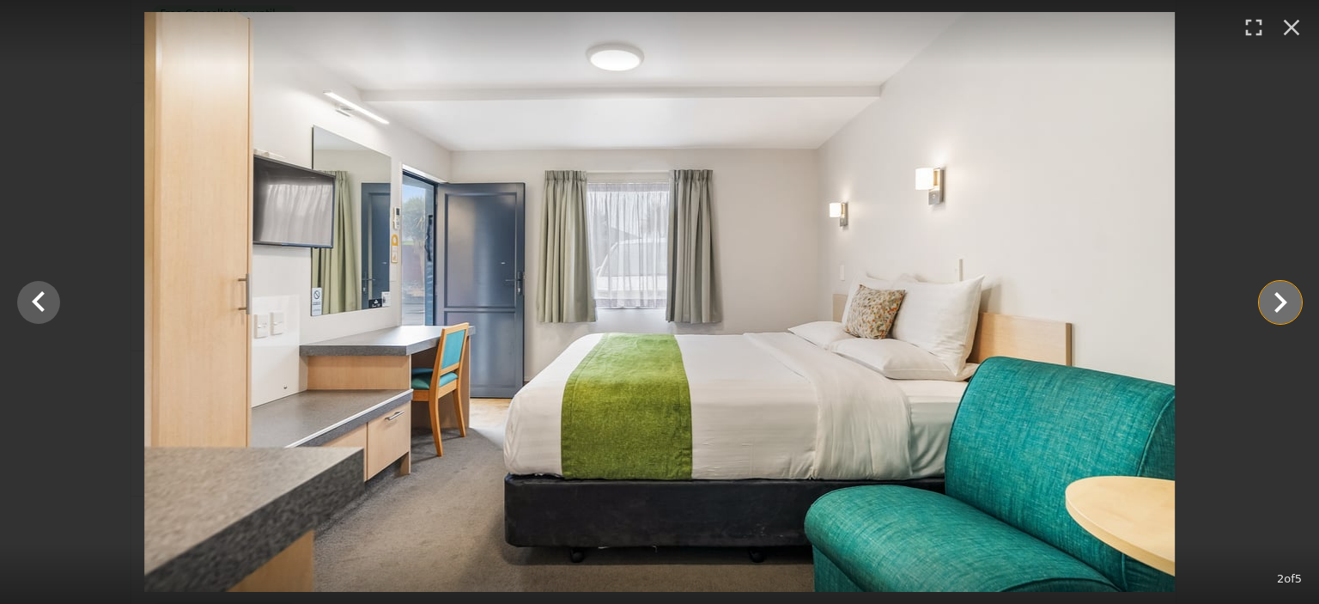
click at [1269, 305] on icon "Show slide 3 of 5" at bounding box center [1279, 302] width 41 height 41
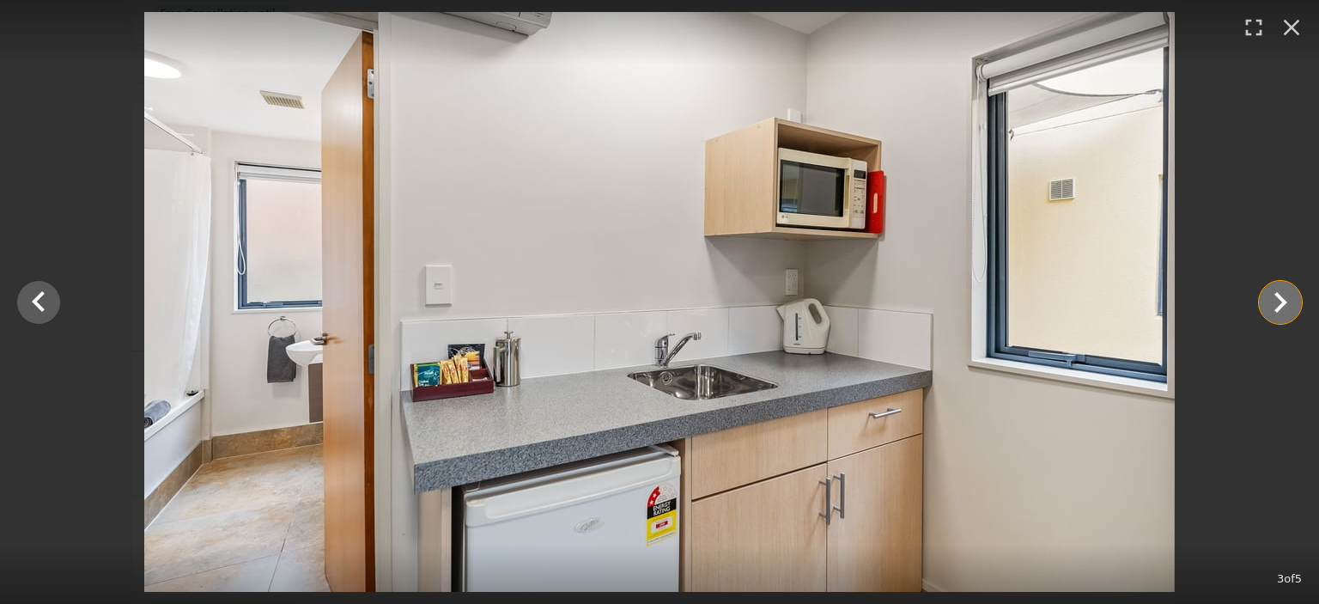
click at [1268, 305] on icon "Show slide 4 of 5" at bounding box center [1279, 302] width 41 height 41
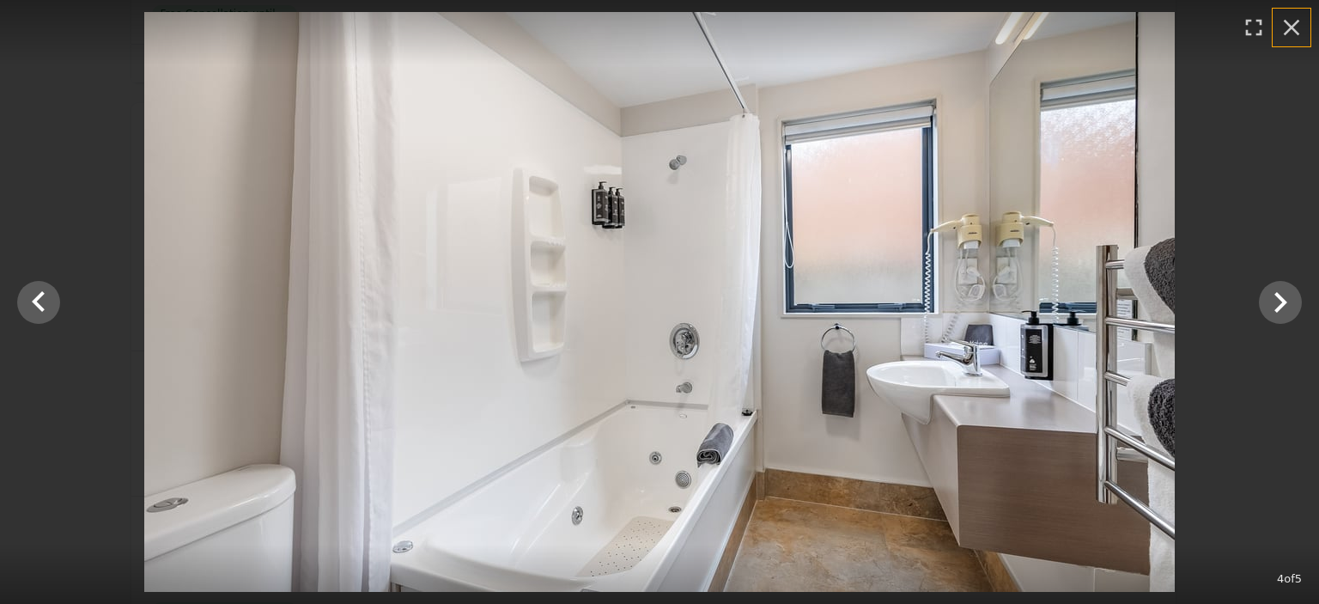
click at [1286, 27] on icon "button" at bounding box center [1291, 27] width 27 height 27
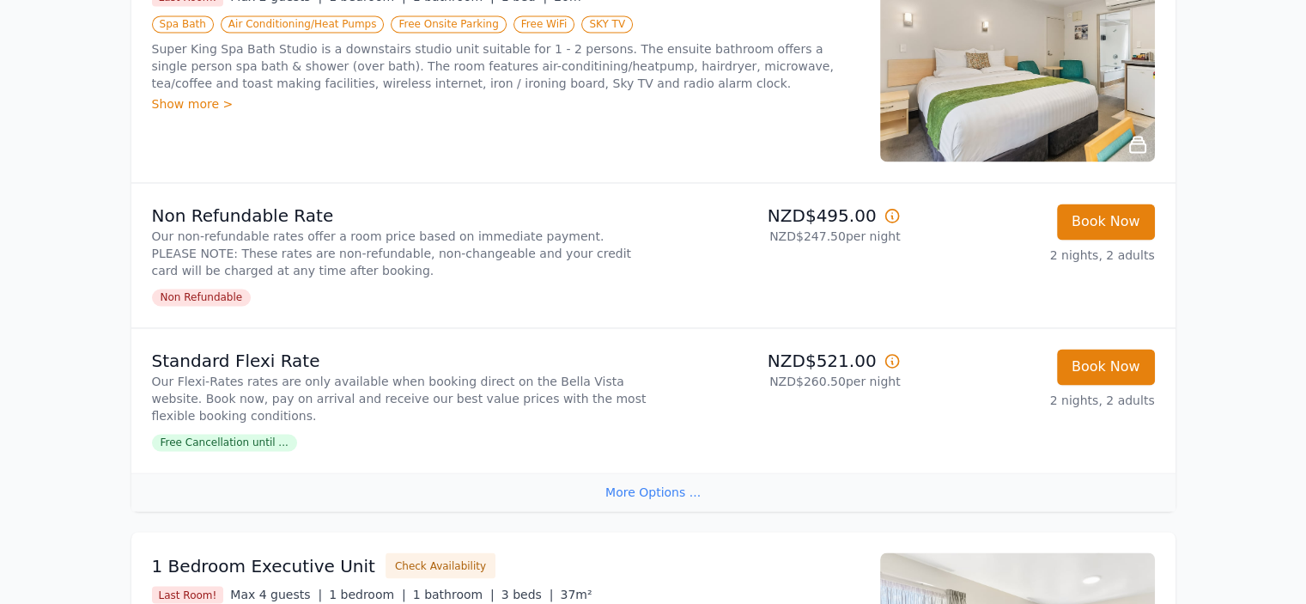
scroll to position [2747, 0]
